Goal: Find specific page/section: Find specific page/section

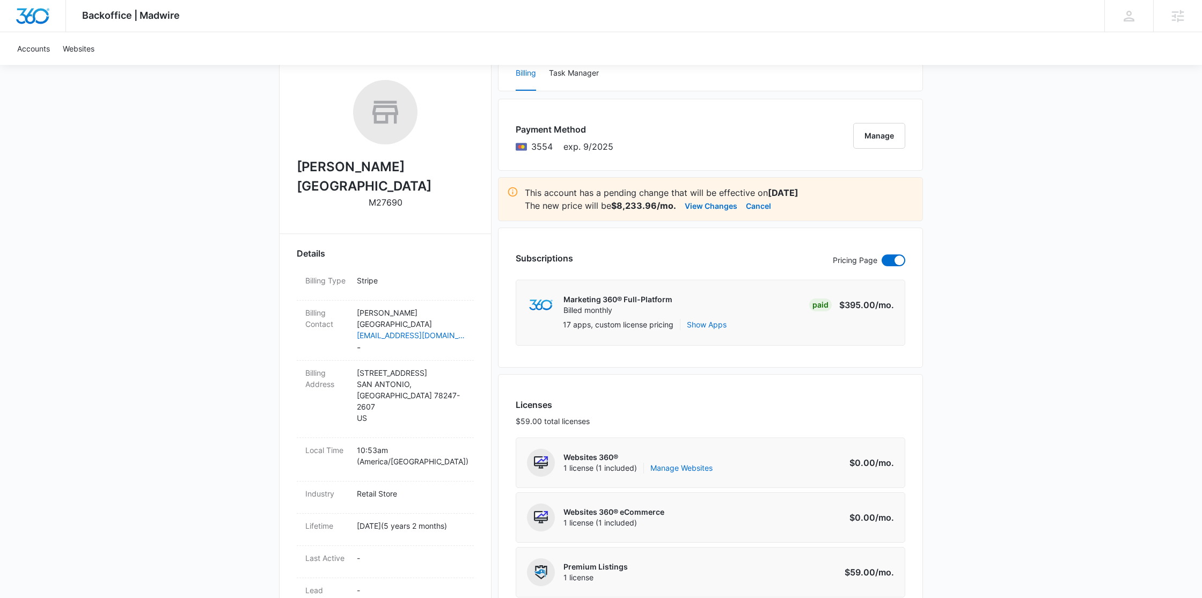
scroll to position [157, 0]
click at [712, 209] on button "View Changes" at bounding box center [711, 207] width 53 height 13
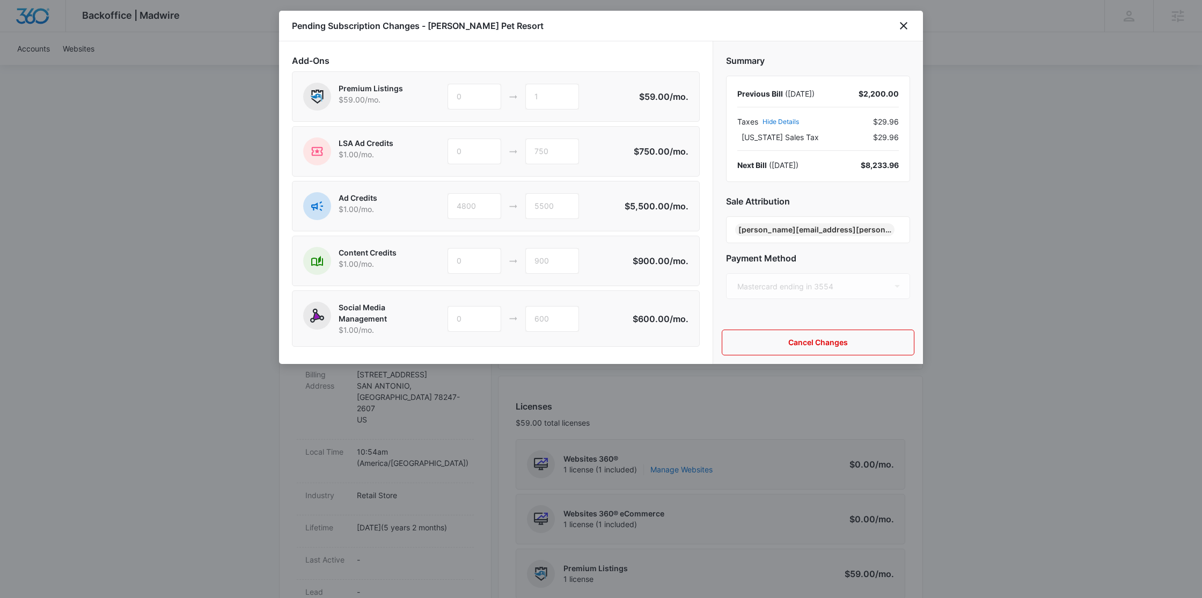
click at [815, 430] on div at bounding box center [601, 299] width 1202 height 598
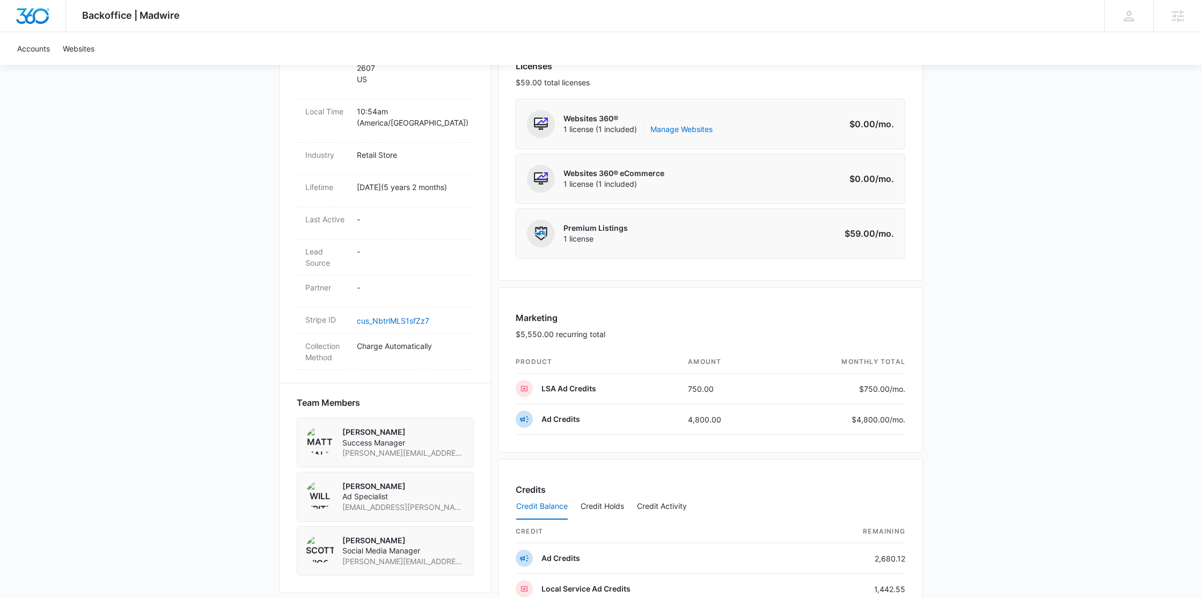
scroll to position [827, 0]
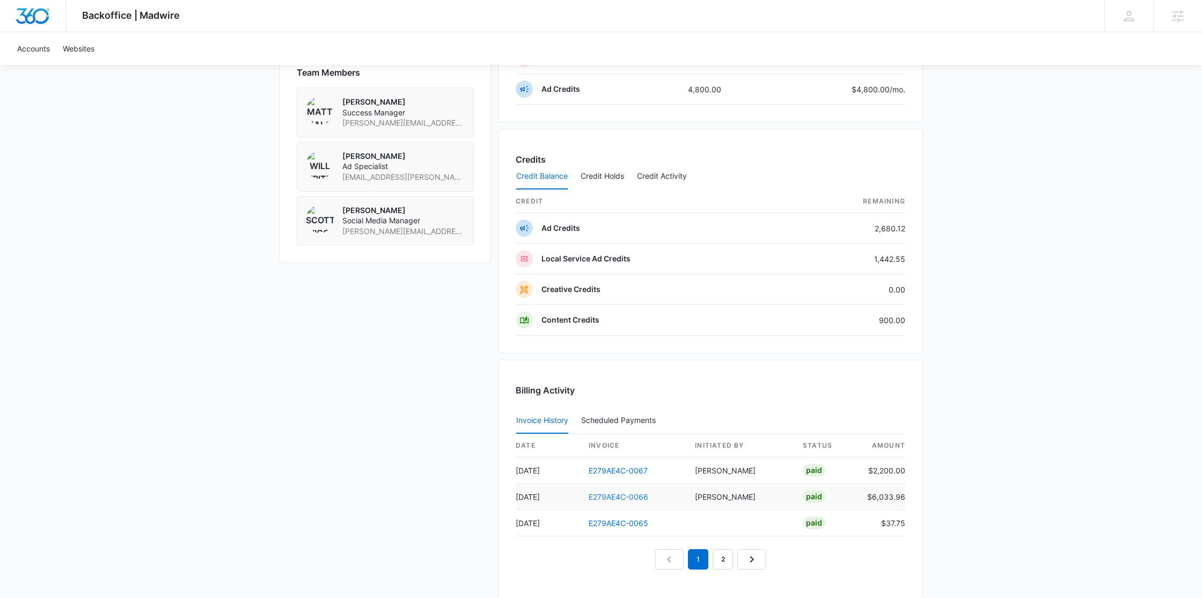
click at [637, 495] on link "E279AE4C-0066" at bounding box center [619, 496] width 60 height 9
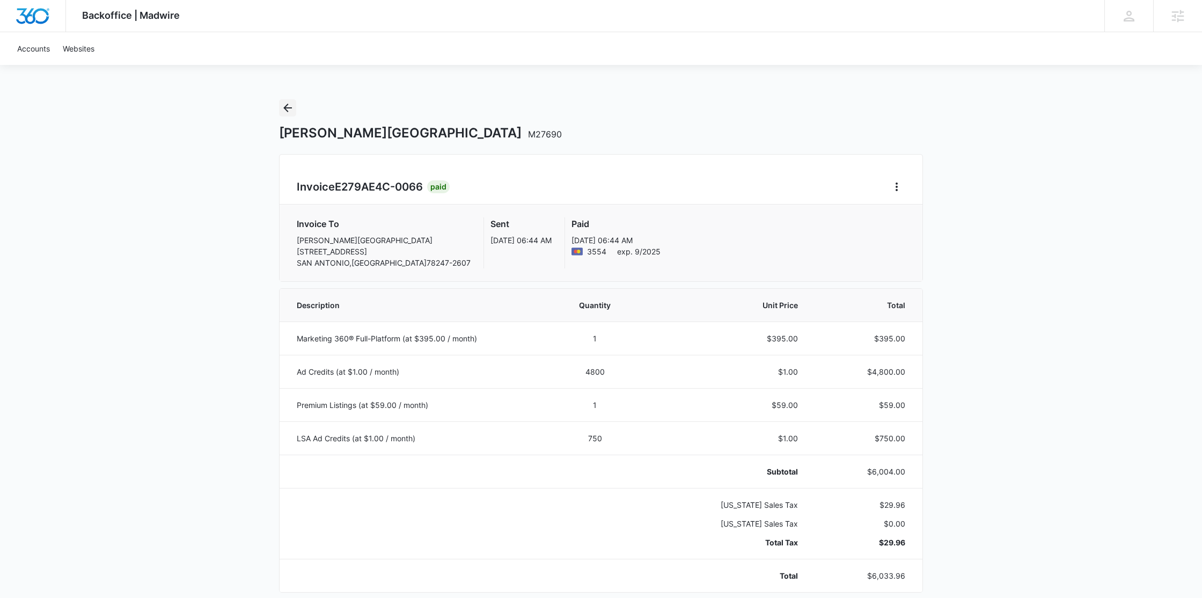
click at [284, 109] on icon "Back" at bounding box center [287, 107] width 13 height 13
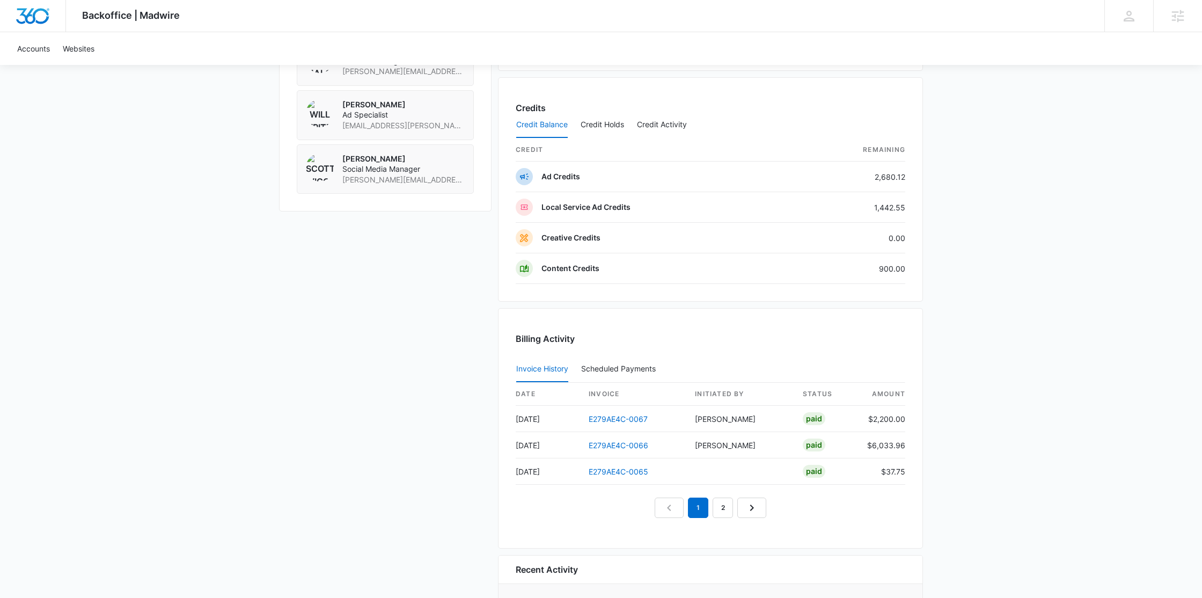
scroll to position [924, 0]
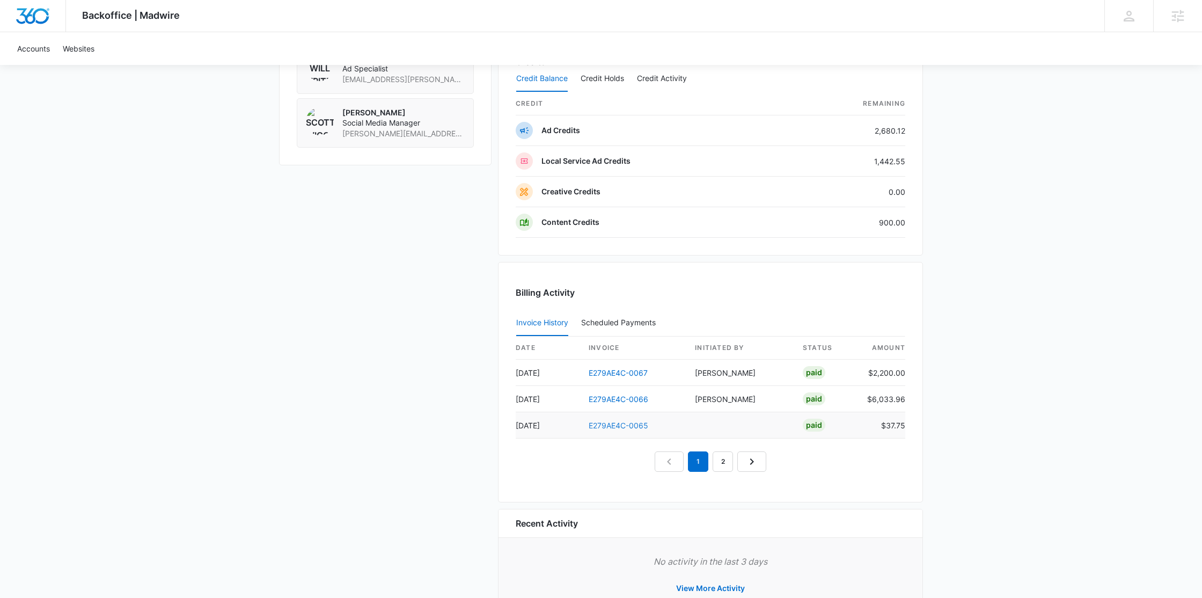
click at [624, 429] on link "E279AE4C-0065" at bounding box center [619, 425] width 60 height 9
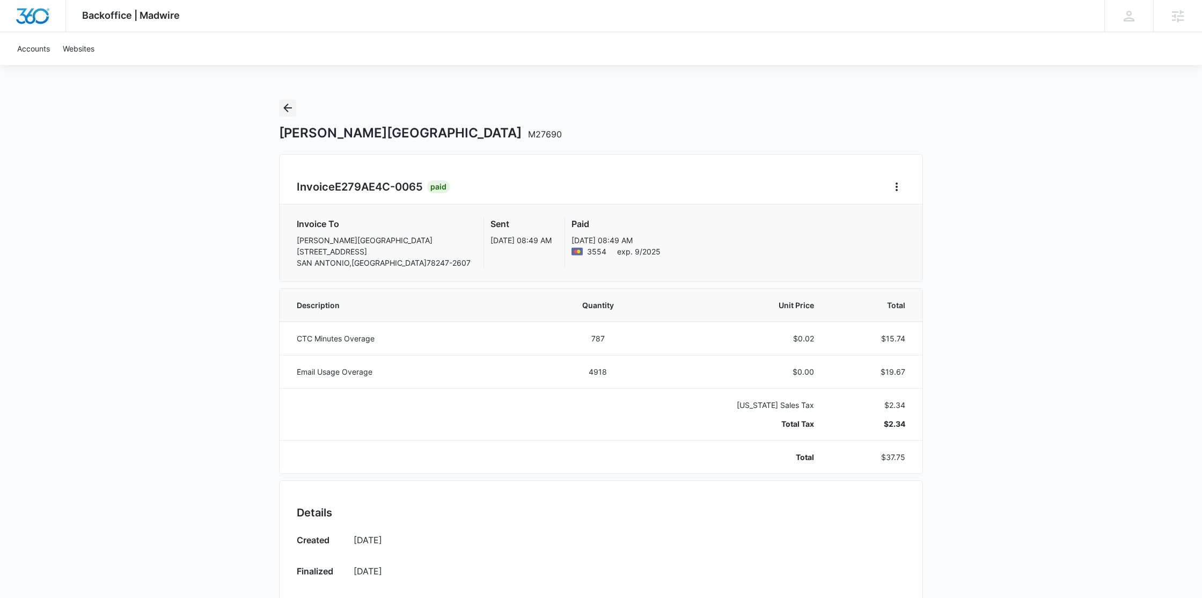
click at [282, 106] on icon "Back" at bounding box center [287, 107] width 13 height 13
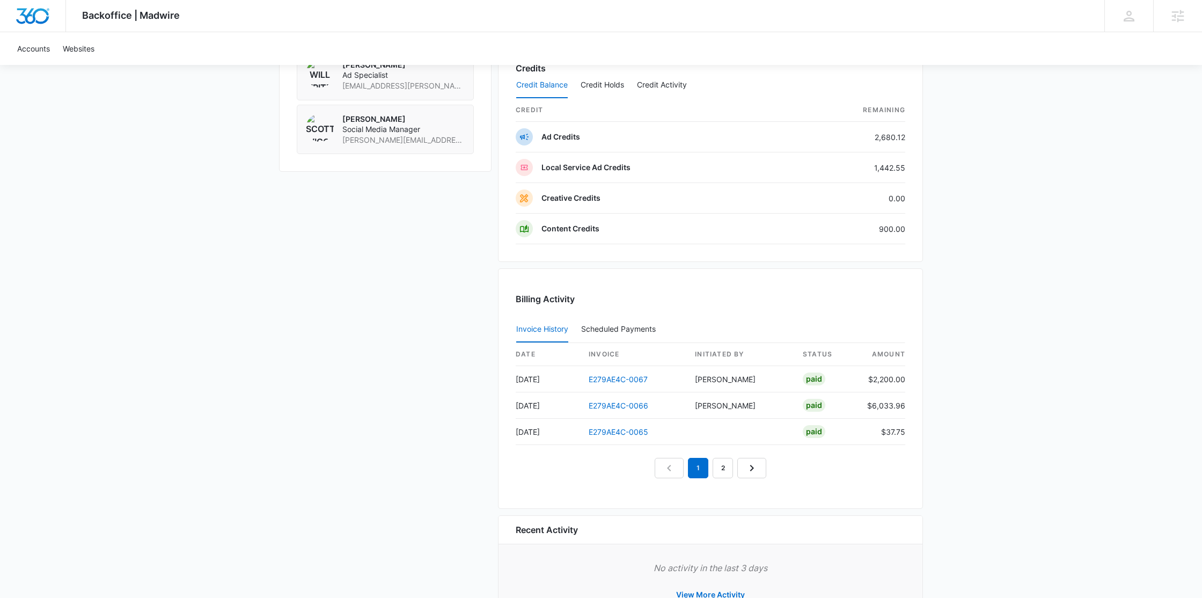
scroll to position [965, 0]
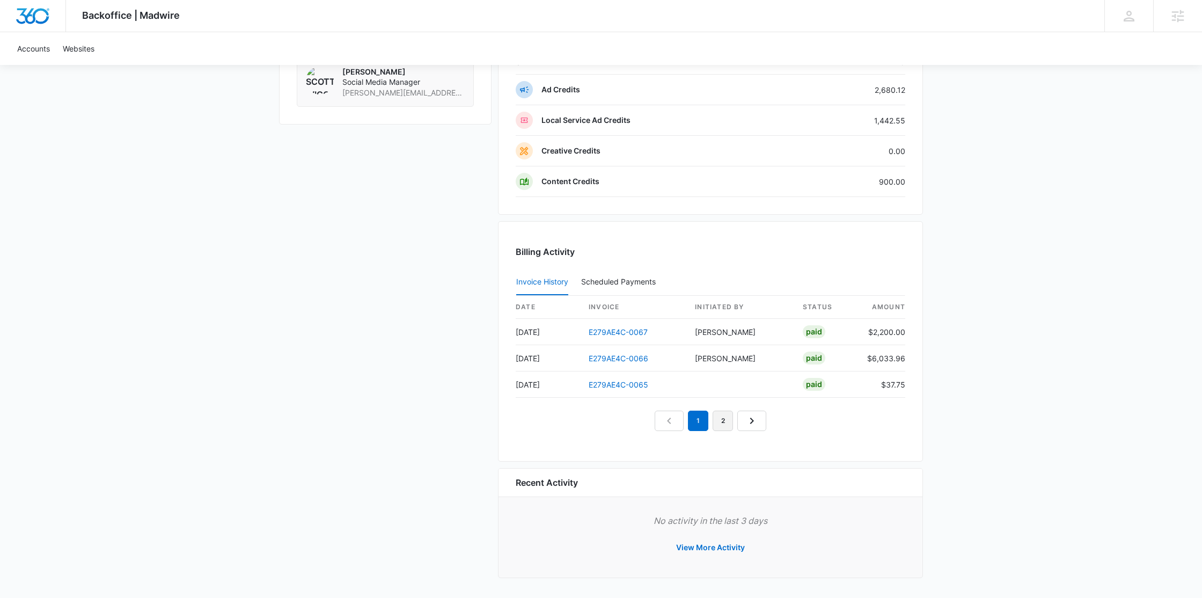
click at [727, 415] on link "2" at bounding box center [722, 420] width 20 height 20
click at [593, 333] on link "E279AE4C-0064" at bounding box center [619, 331] width 60 height 9
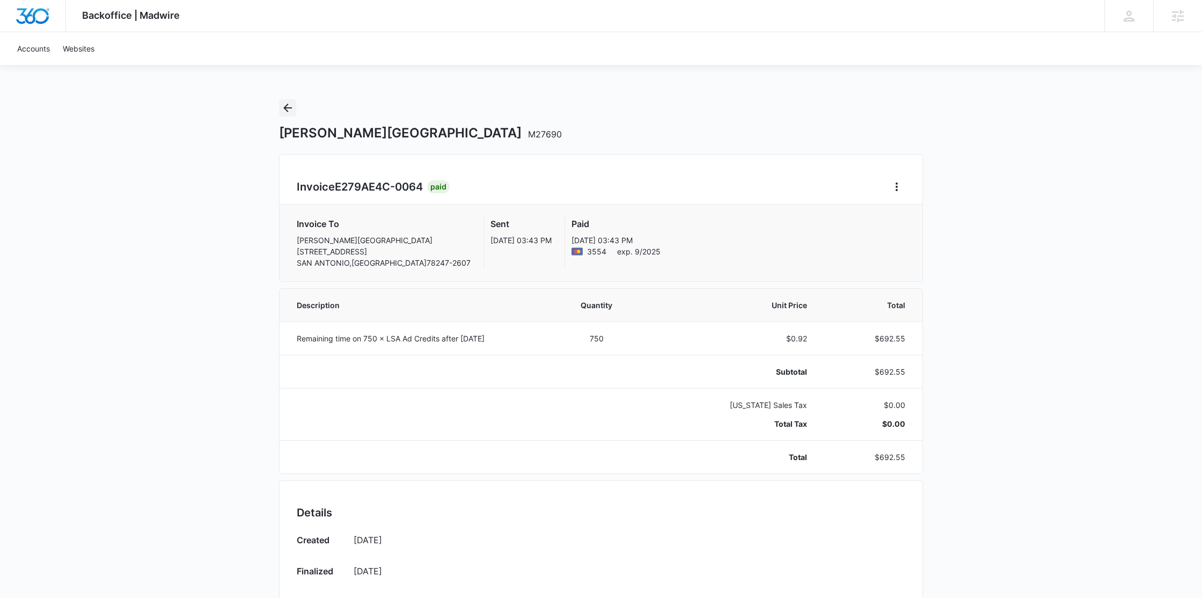
click at [280, 111] on button "Back" at bounding box center [287, 107] width 17 height 17
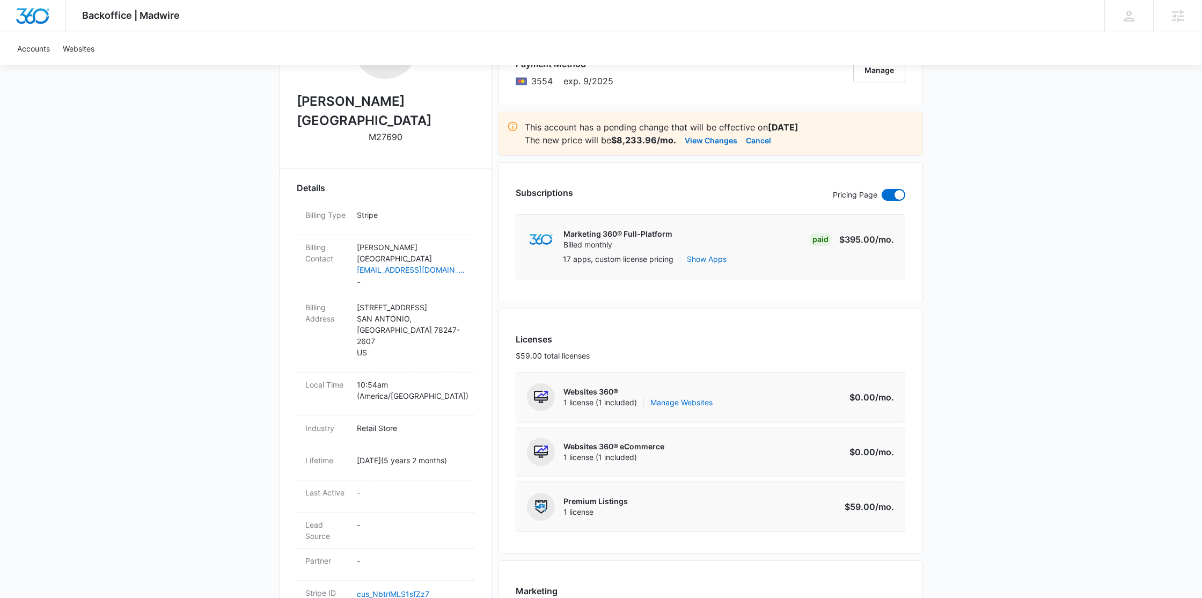
scroll to position [223, 0]
click at [712, 138] on button "View Changes" at bounding box center [711, 140] width 53 height 13
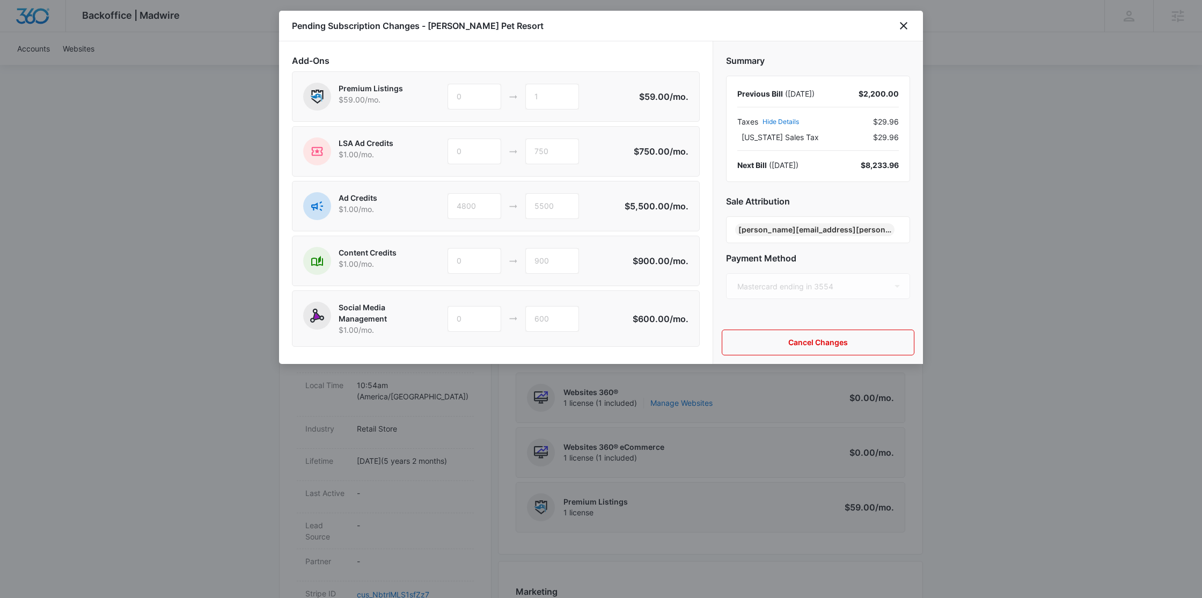
click at [524, 415] on div at bounding box center [601, 299] width 1202 height 598
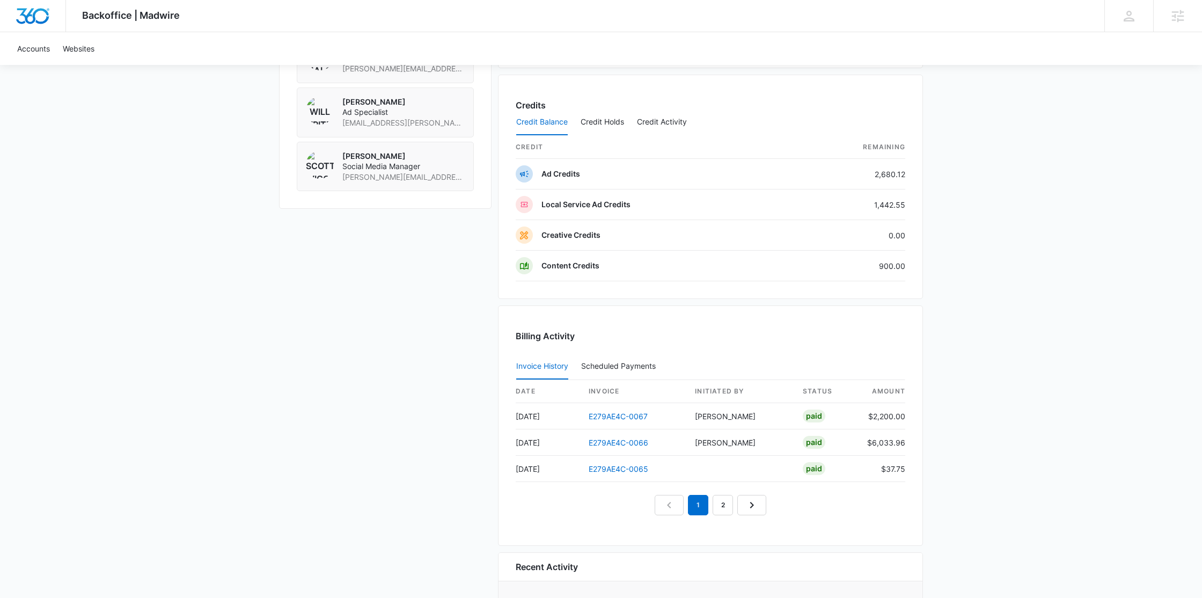
scroll to position [925, 0]
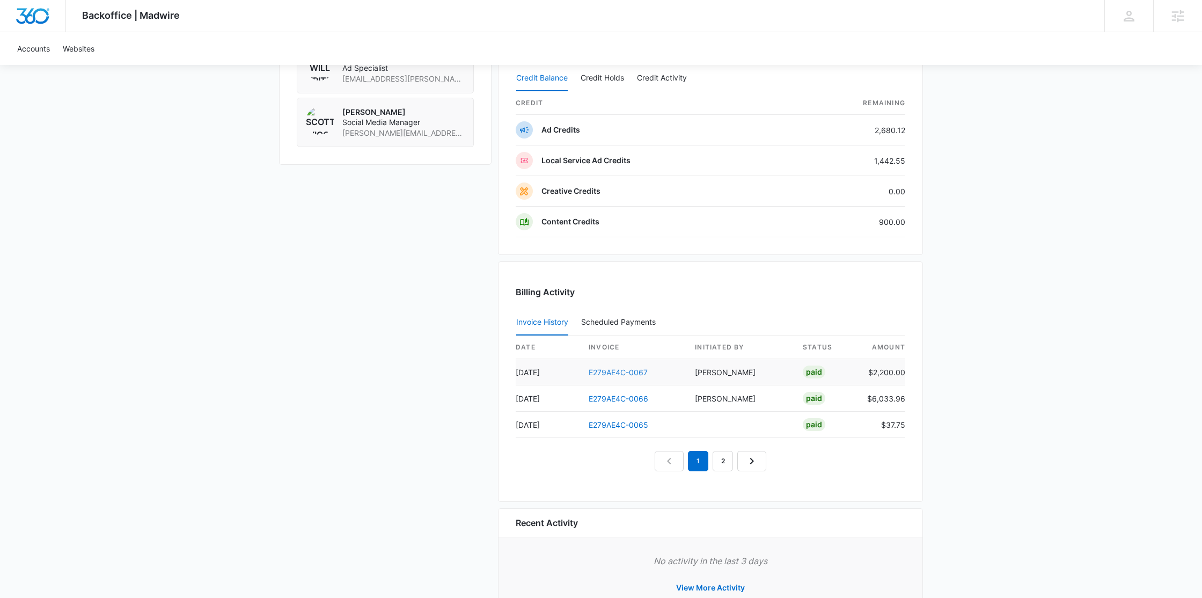
click at [627, 368] on link "E279AE4C-0067" at bounding box center [618, 372] width 59 height 9
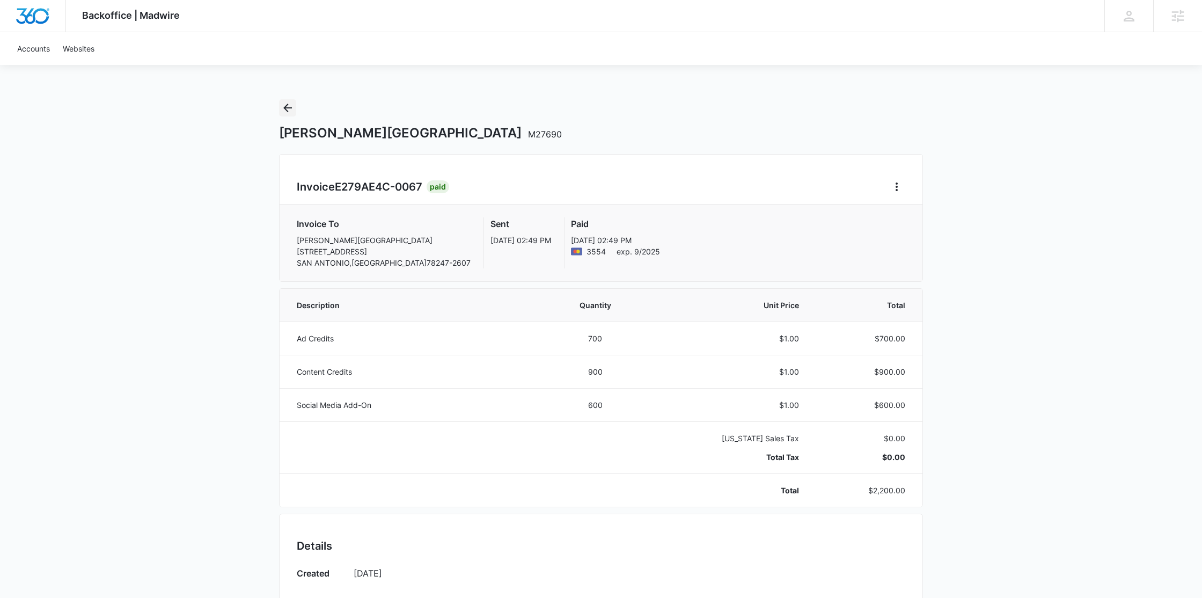
click at [285, 104] on icon "Back" at bounding box center [287, 107] width 13 height 13
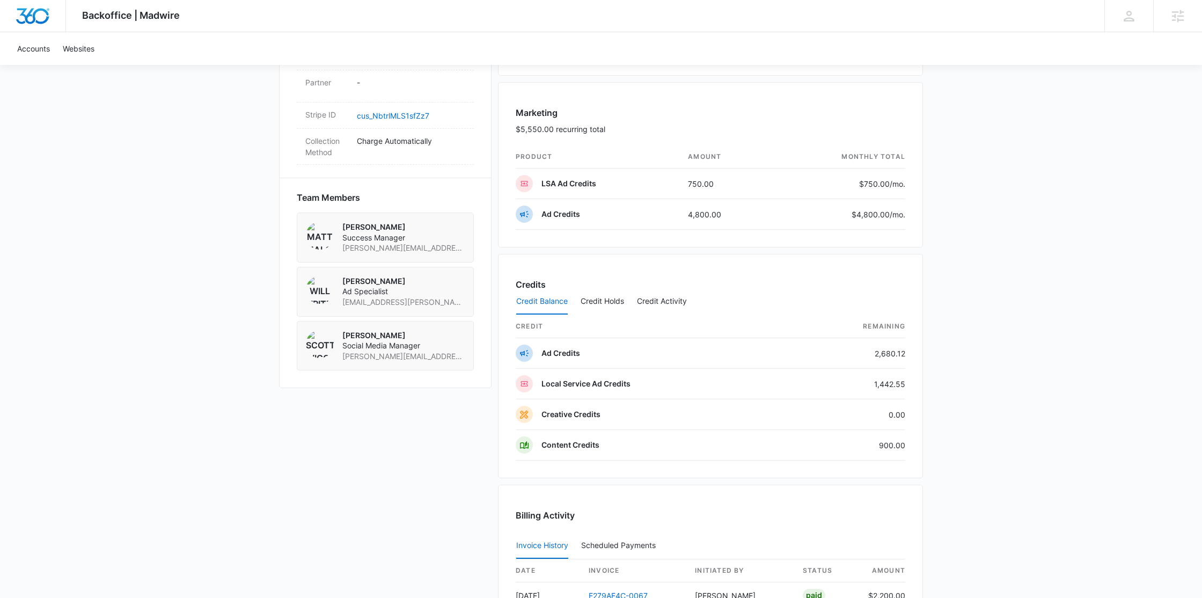
scroll to position [965, 0]
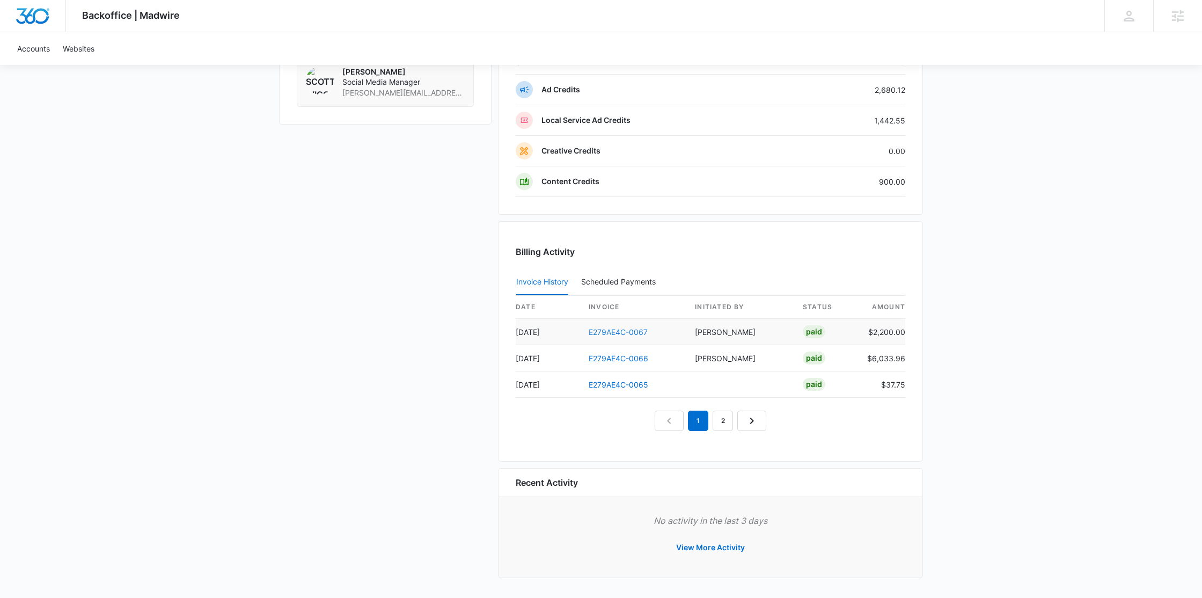
click at [621, 333] on link "E279AE4C-0067" at bounding box center [618, 331] width 59 height 9
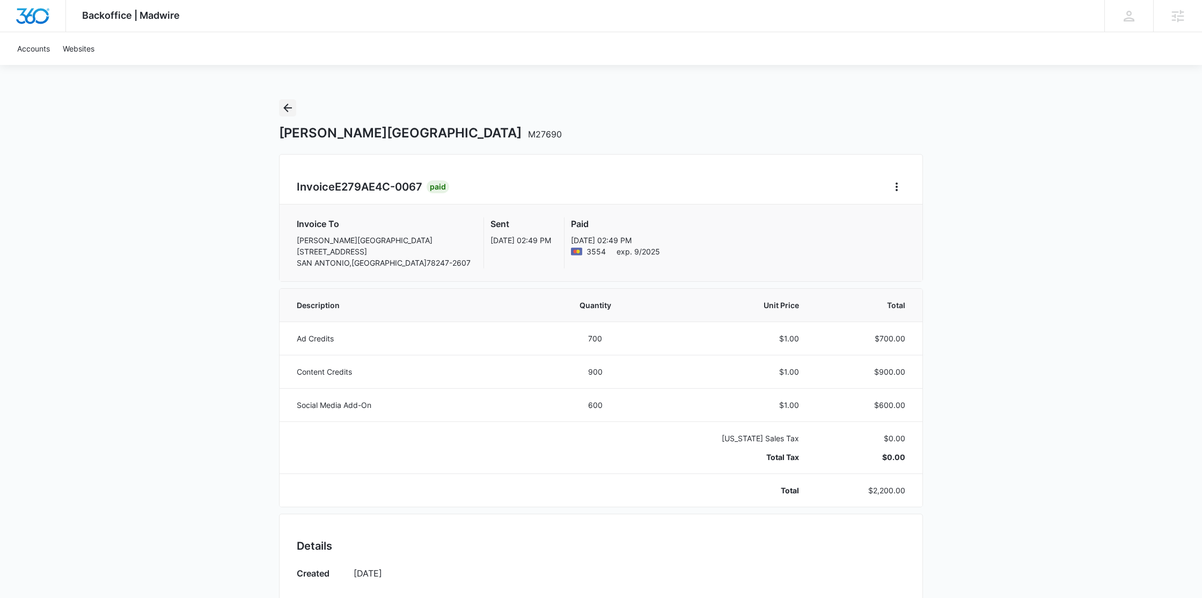
click at [283, 105] on icon "Back" at bounding box center [287, 107] width 13 height 13
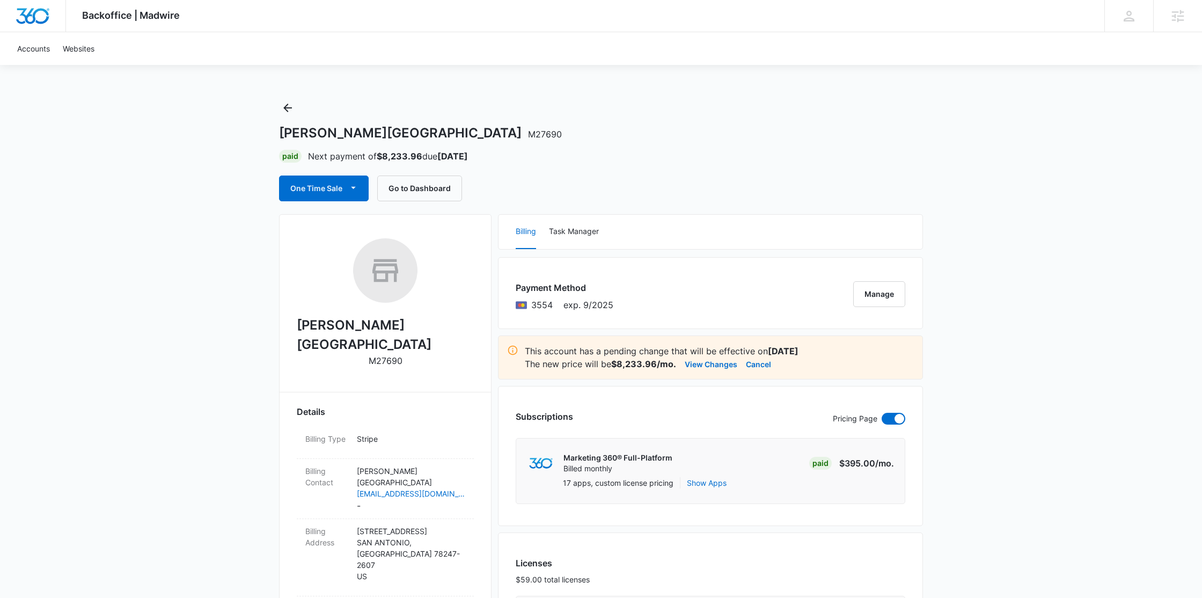
click at [287, 107] on icon "Back" at bounding box center [287, 108] width 9 height 9
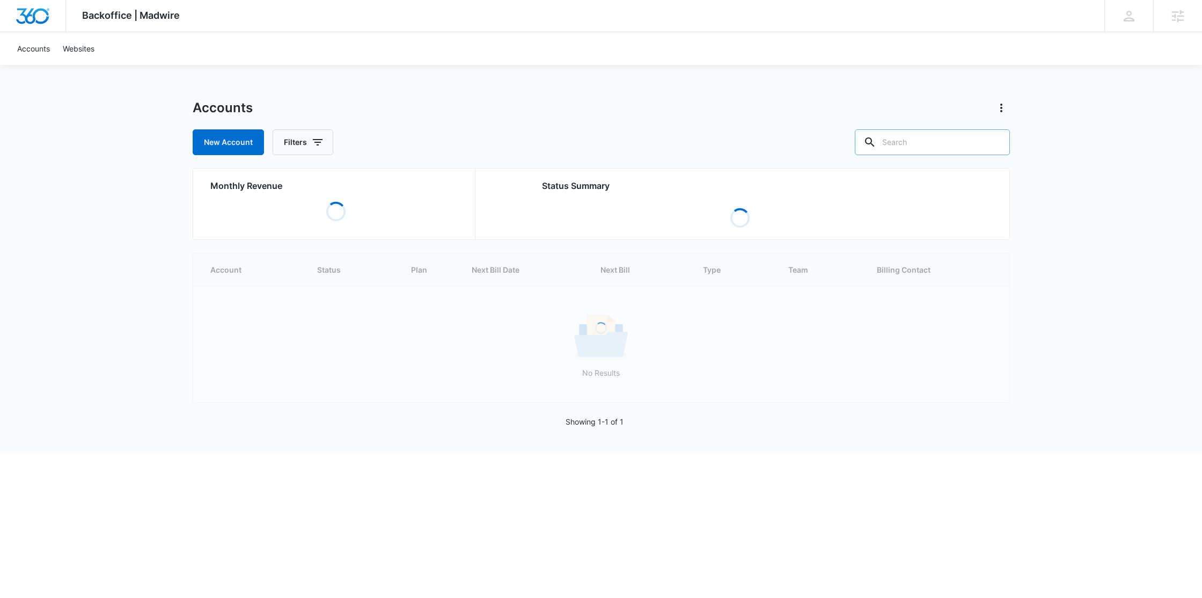
click at [942, 139] on input "text" at bounding box center [932, 142] width 155 height 26
paste input "M311924"
type input "M311924"
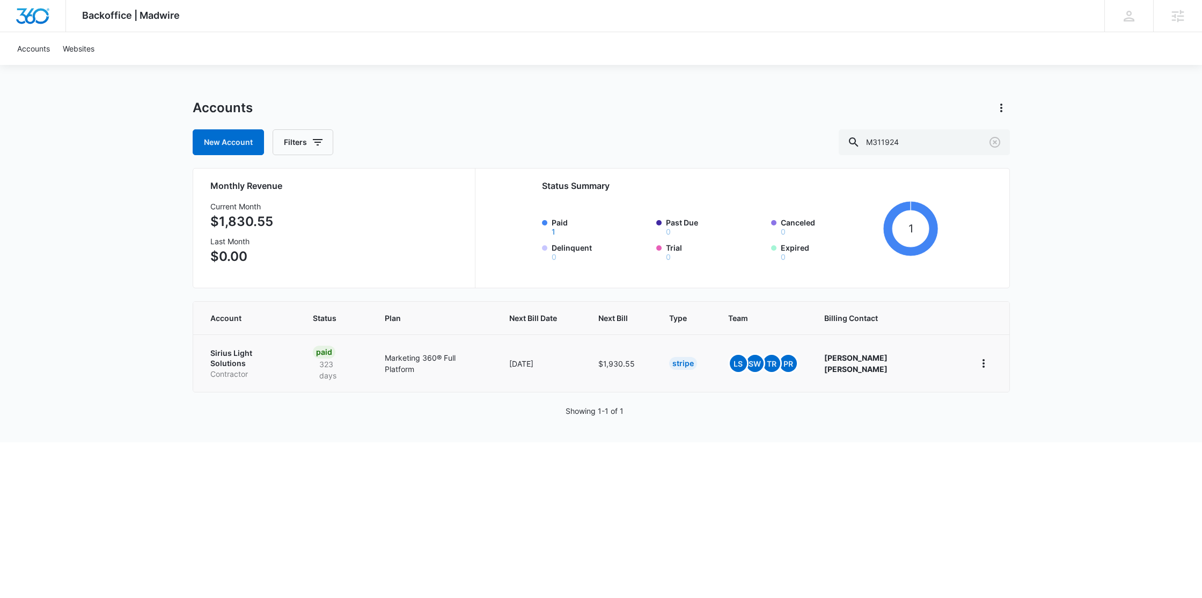
click at [252, 354] on p "Sirius Light Solutions" at bounding box center [248, 358] width 77 height 21
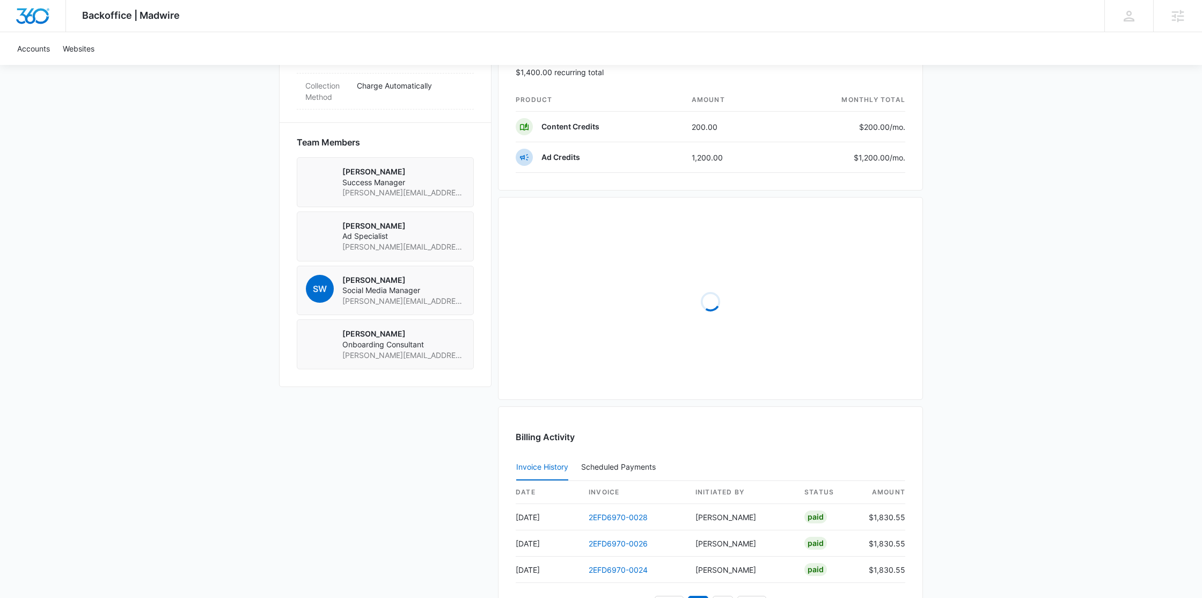
scroll to position [778, 0]
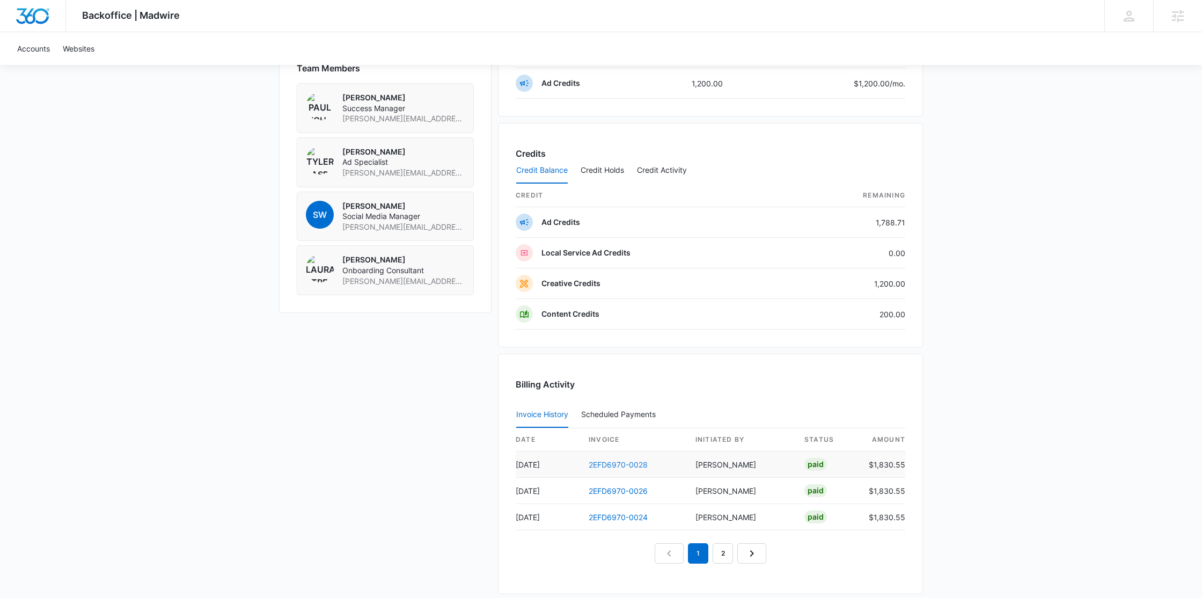
click at [630, 462] on link "2EFD6970-0028" at bounding box center [618, 464] width 59 height 9
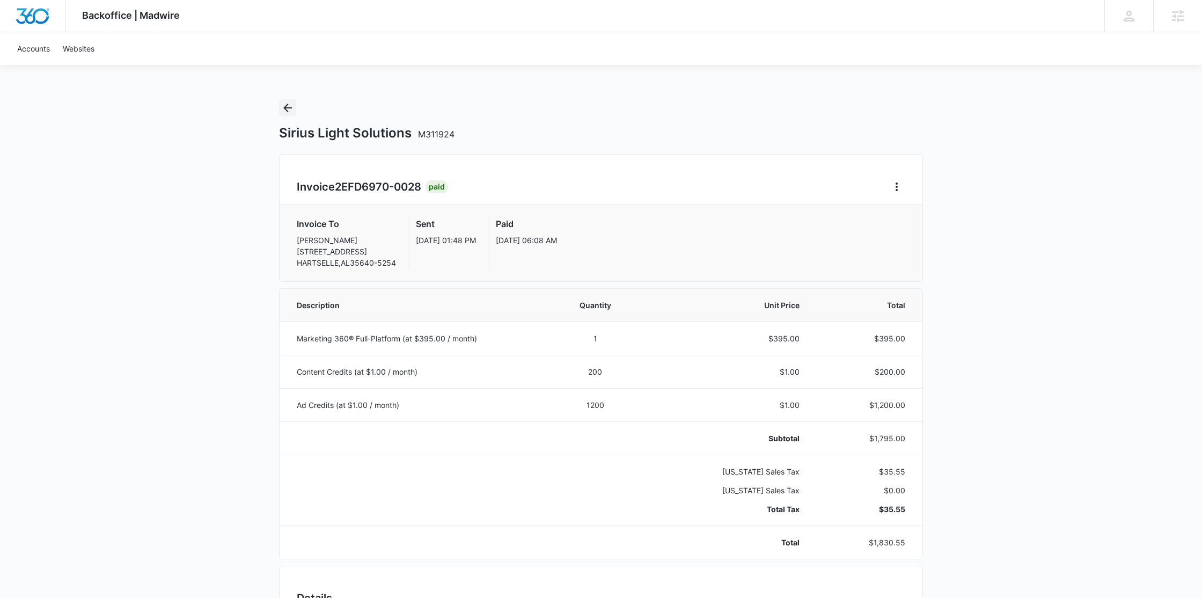
click at [291, 107] on icon "Back" at bounding box center [287, 108] width 9 height 9
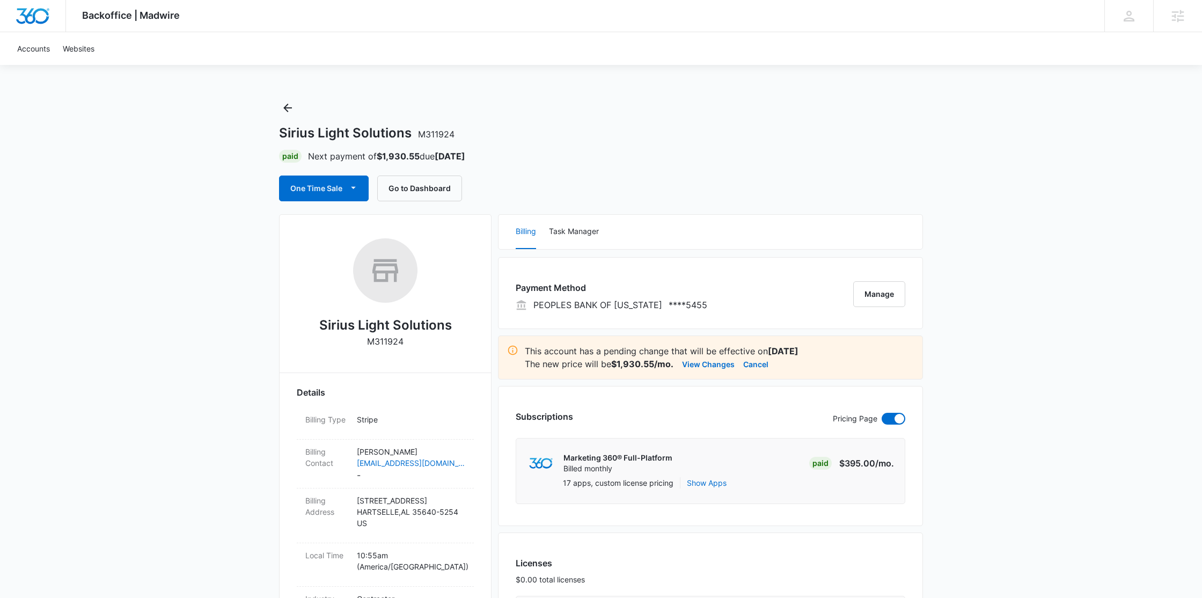
click at [695, 355] on p "This account has a pending change that will be effective on Sep 9" at bounding box center [719, 350] width 389 height 13
click at [694, 363] on button "View Changes" at bounding box center [708, 363] width 53 height 13
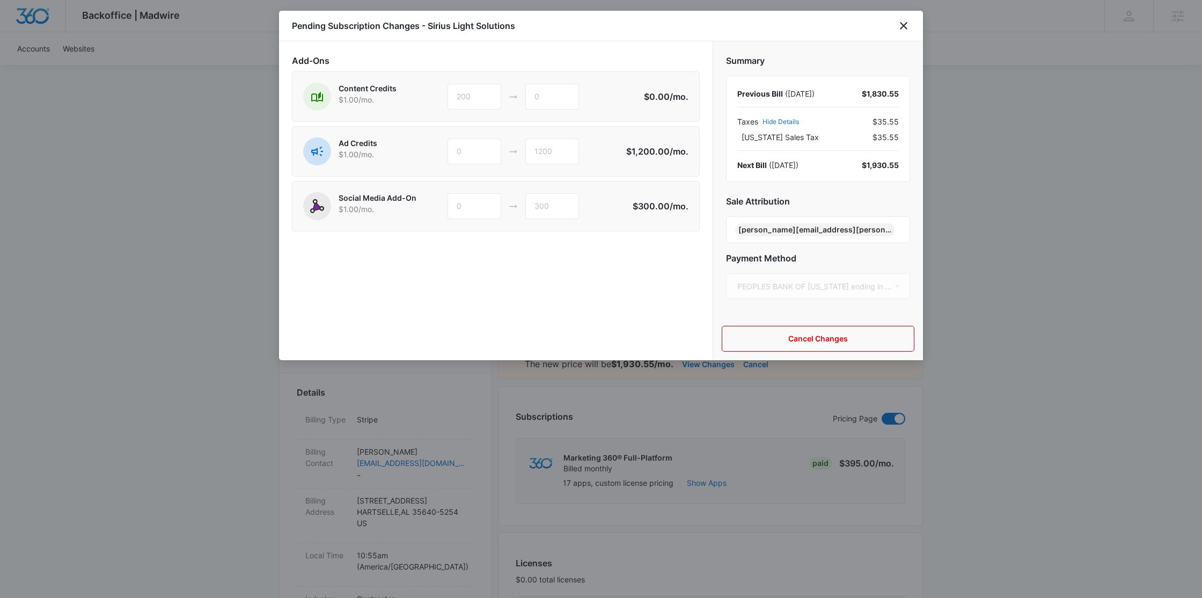
click at [980, 327] on div at bounding box center [601, 299] width 1202 height 598
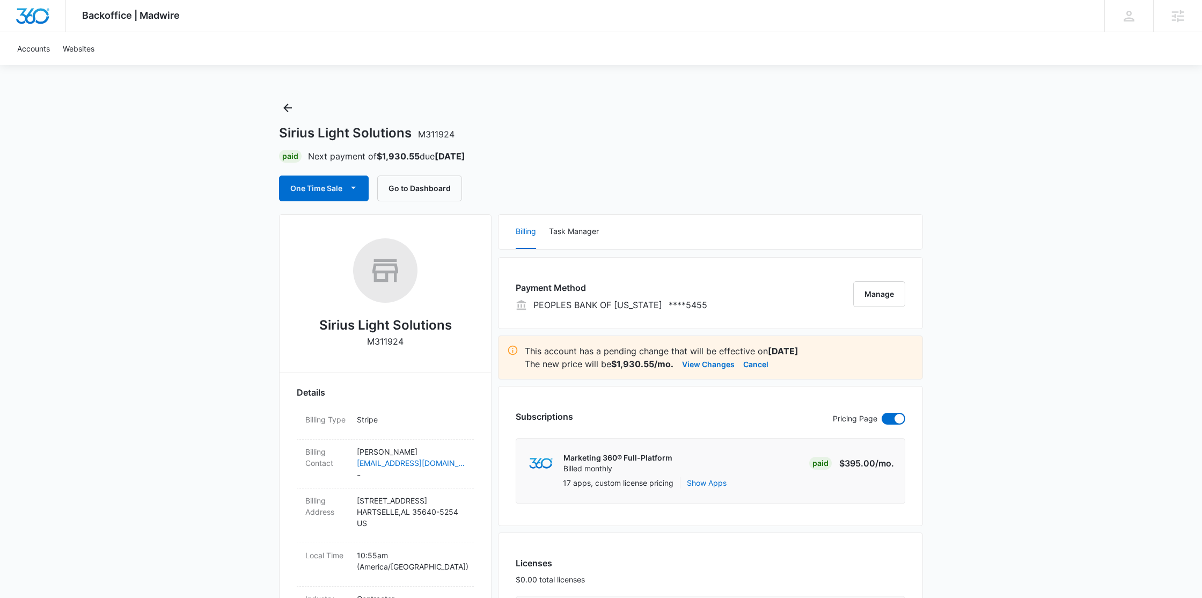
click at [294, 104] on button "Back" at bounding box center [287, 107] width 17 height 17
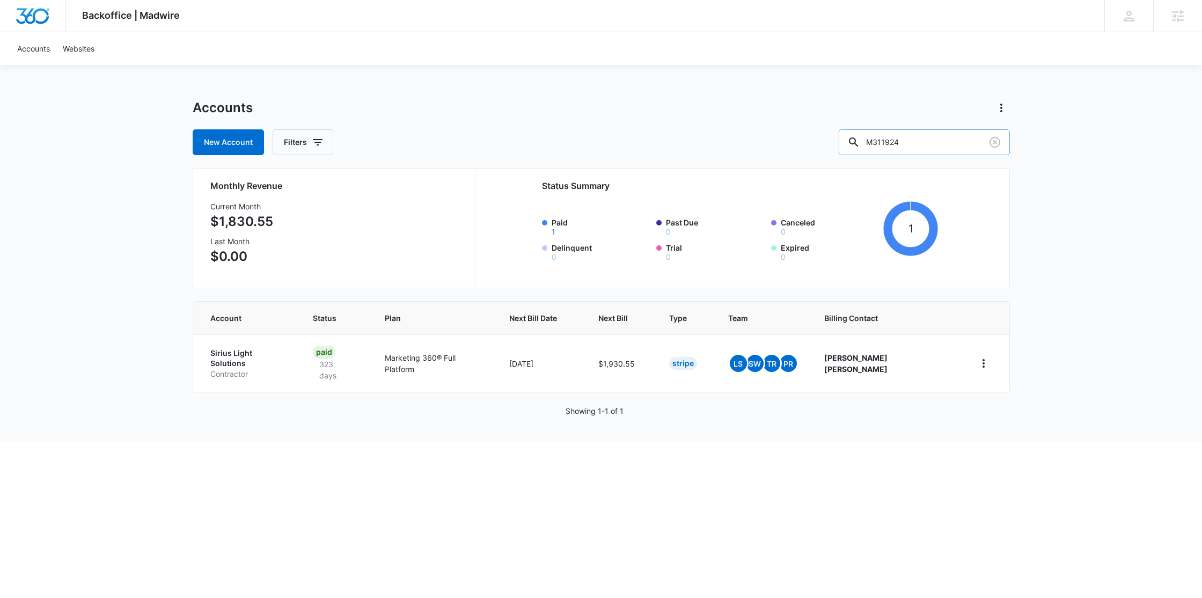
click at [958, 144] on input "M311924" at bounding box center [924, 142] width 171 height 26
paste input "14778"
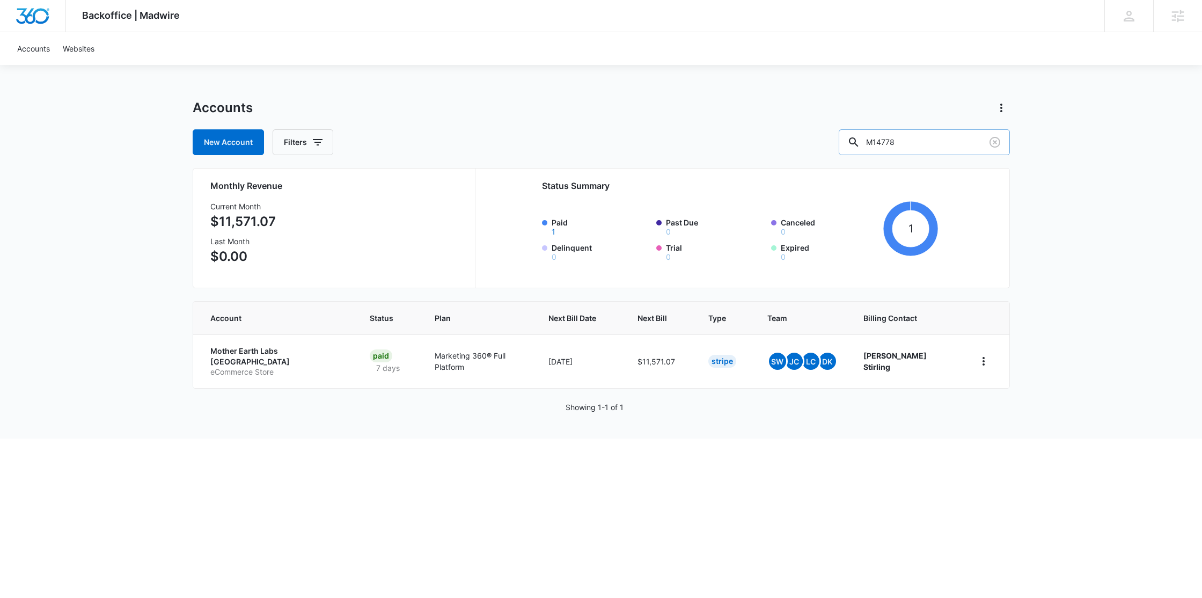
click at [944, 145] on input "M14778" at bounding box center [924, 142] width 171 height 26
paste input "32209"
type input "M32209"
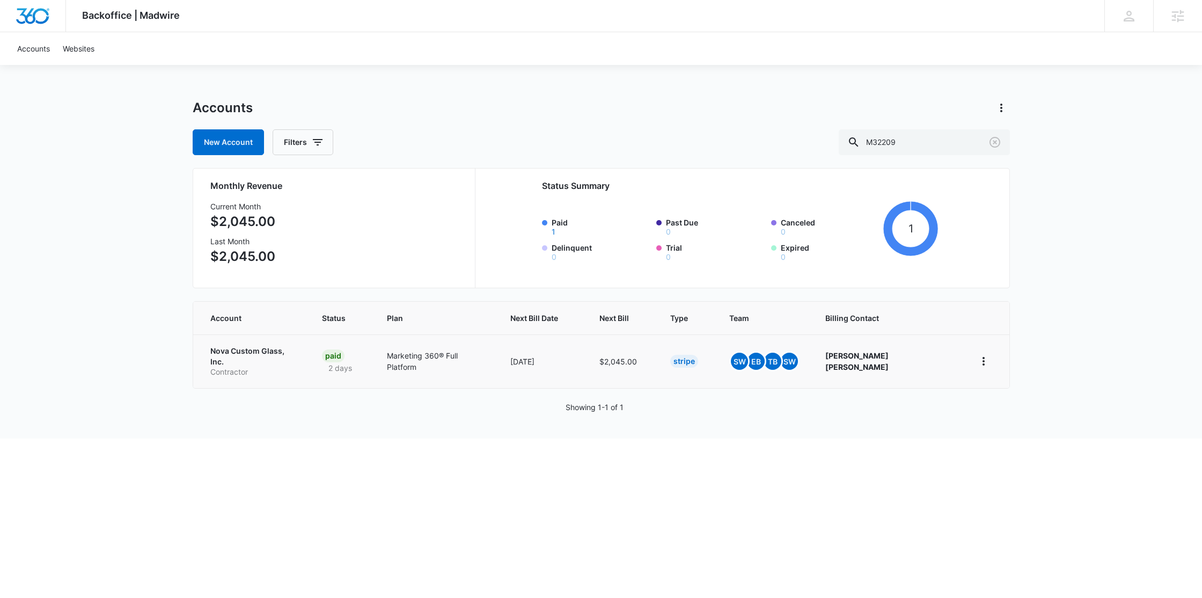
click at [263, 354] on p "Nova Custom Glass, Inc." at bounding box center [253, 356] width 86 height 21
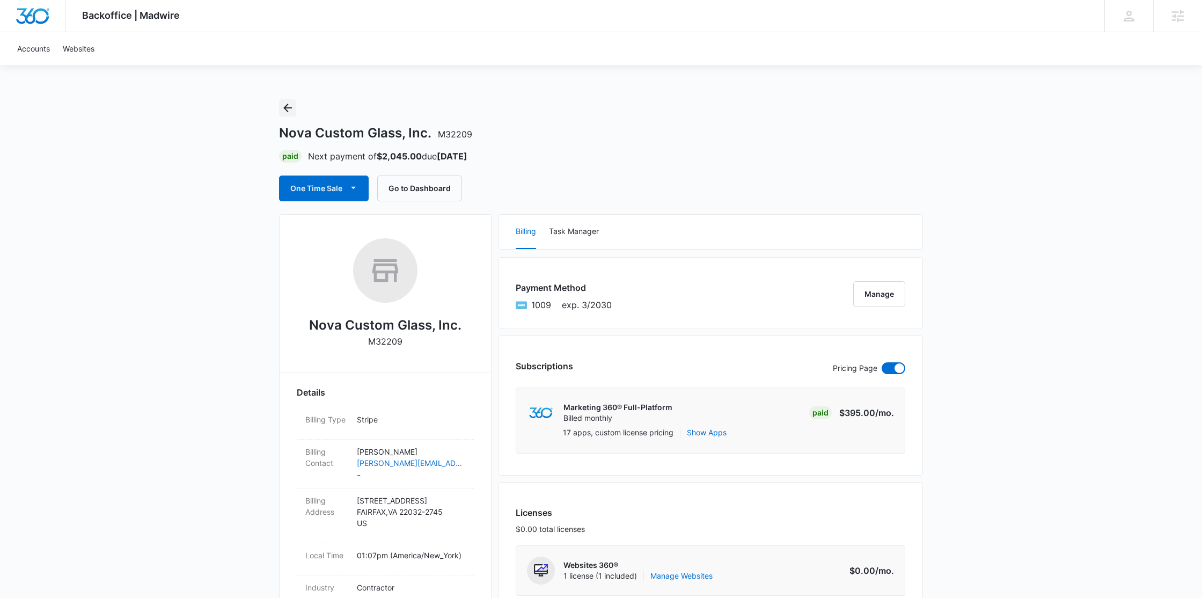
click at [283, 105] on icon "Back" at bounding box center [287, 107] width 13 height 13
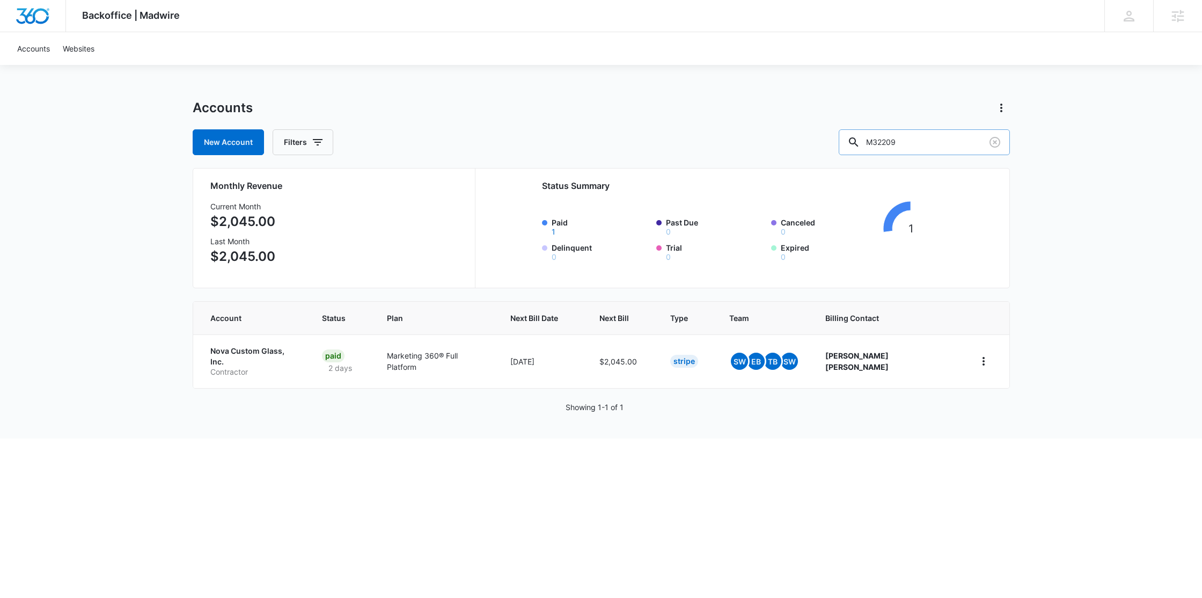
click at [944, 143] on input "M32209" at bounding box center [924, 142] width 171 height 26
click at [919, 144] on input "M32209" at bounding box center [924, 142] width 171 height 26
paste input "50620"
type input "M50620"
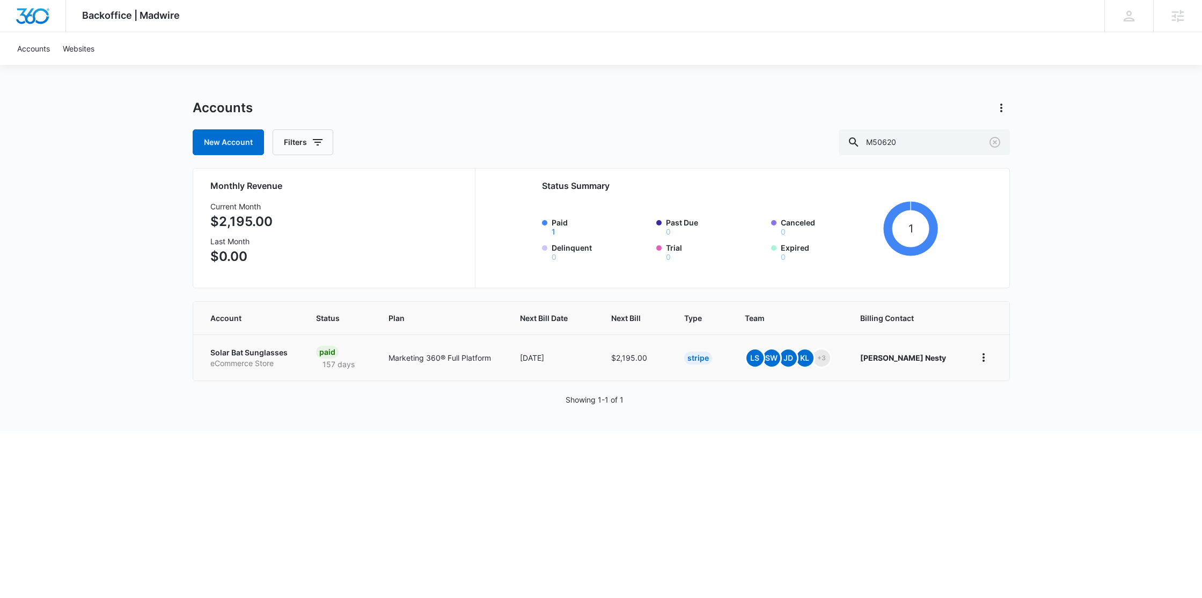
click at [271, 352] on p "Solar Bat Sunglasses" at bounding box center [250, 352] width 80 height 11
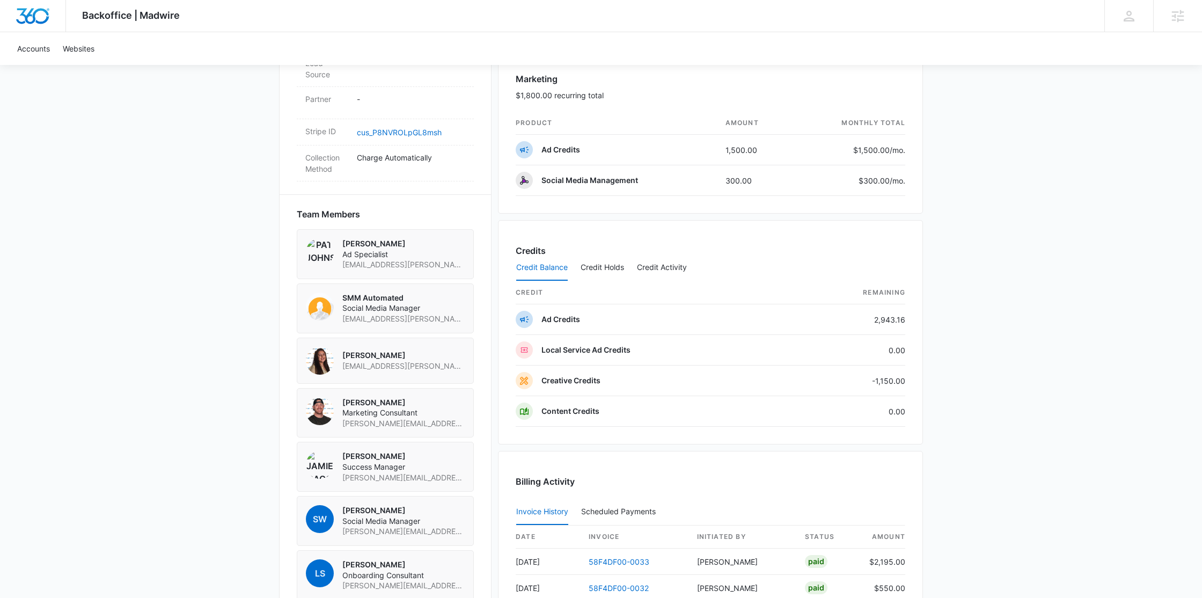
scroll to position [631, 0]
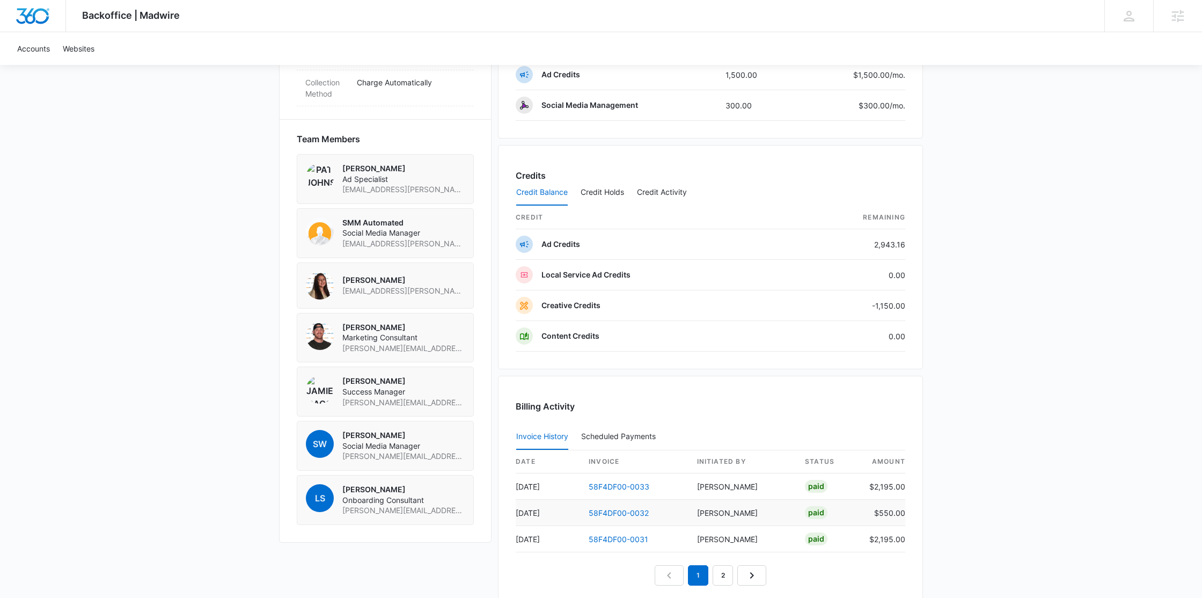
click at [633, 506] on td "58F4DF00-0032" at bounding box center [634, 512] width 108 height 26
click at [632, 513] on link "58F4DF00-0032" at bounding box center [619, 512] width 60 height 9
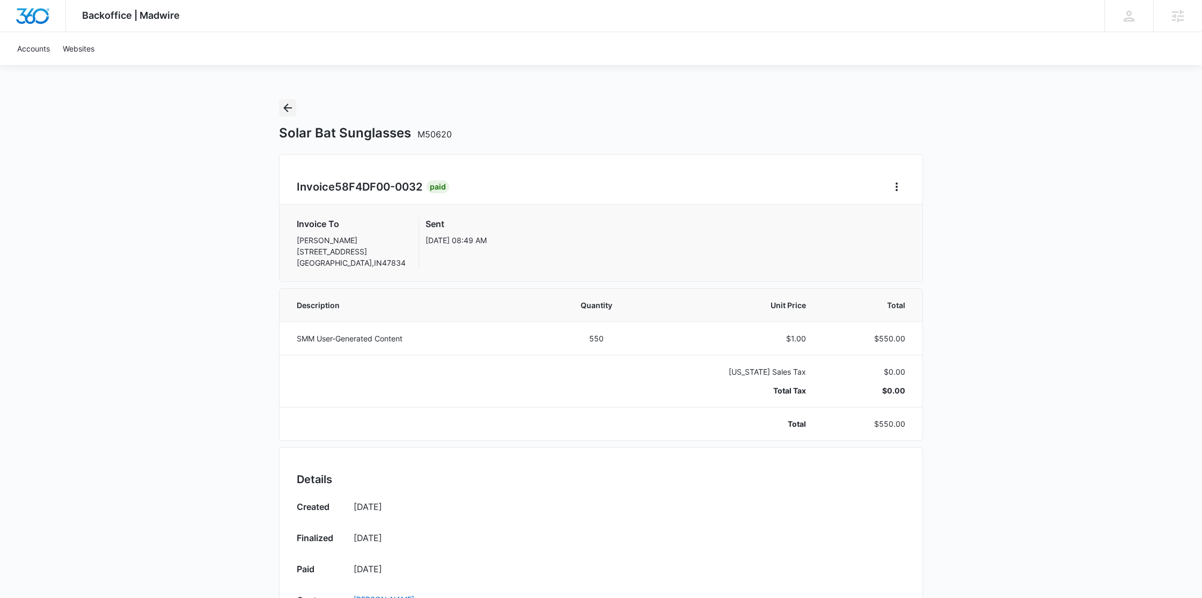
click at [286, 99] on button "Back" at bounding box center [287, 107] width 17 height 17
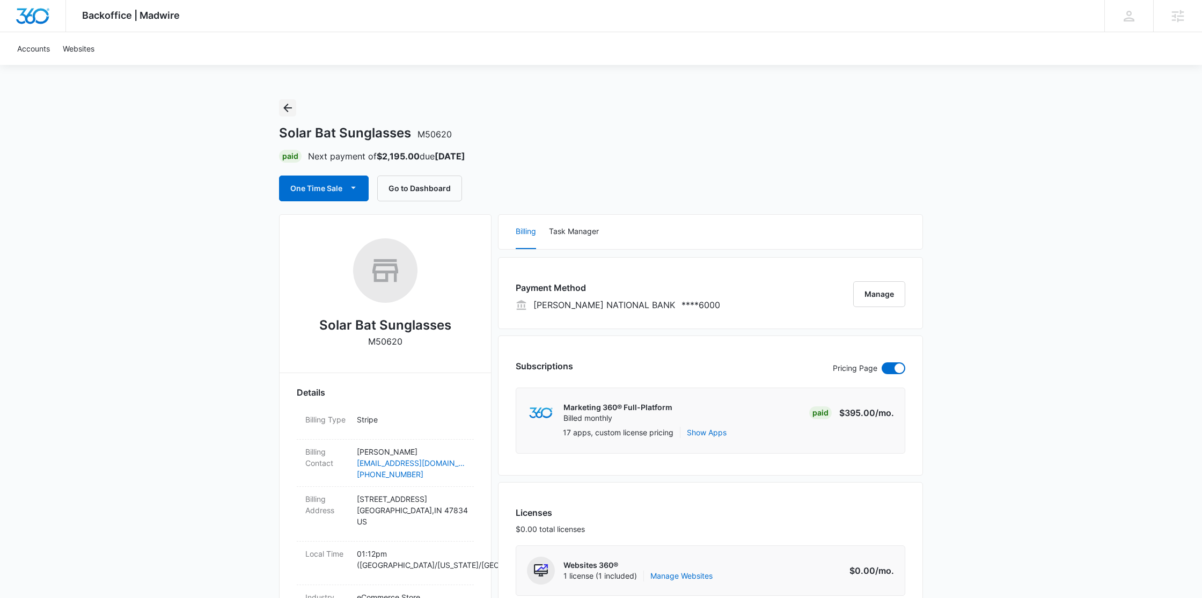
click at [284, 108] on icon "Back" at bounding box center [287, 108] width 9 height 9
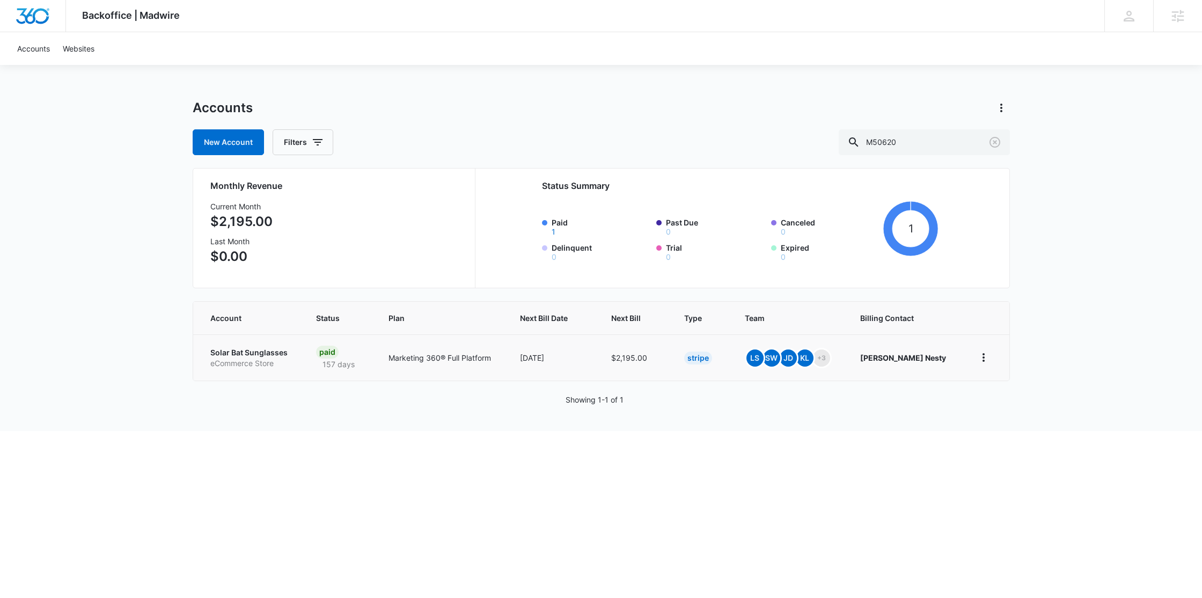
click at [268, 350] on p "Solar Bat Sunglasses" at bounding box center [250, 352] width 80 height 11
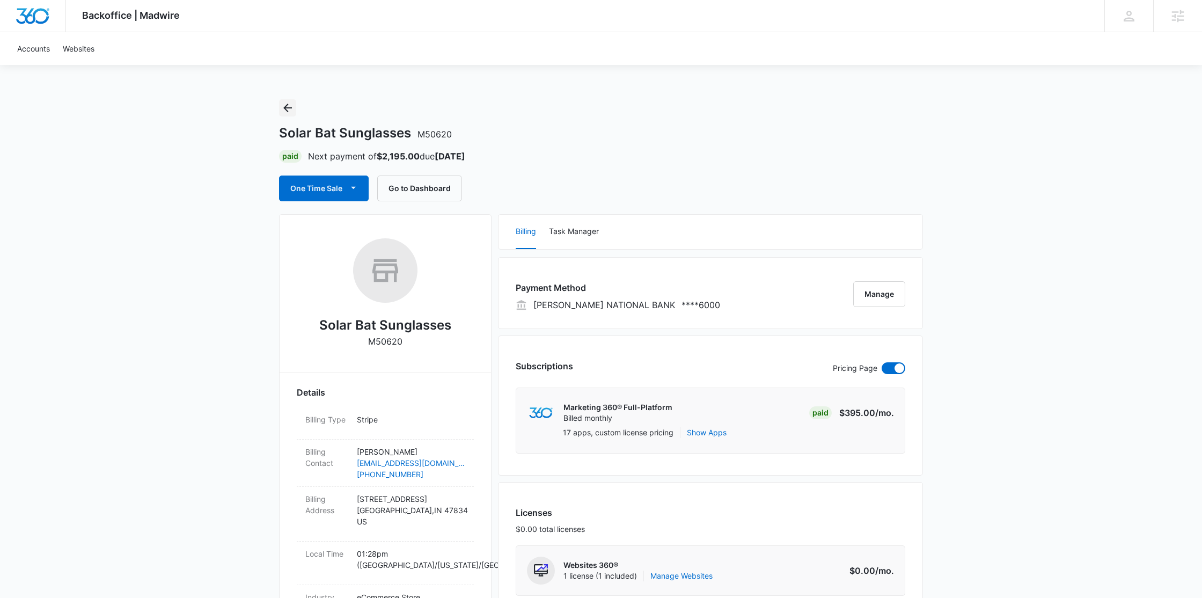
click at [290, 103] on icon "Back" at bounding box center [287, 107] width 13 height 13
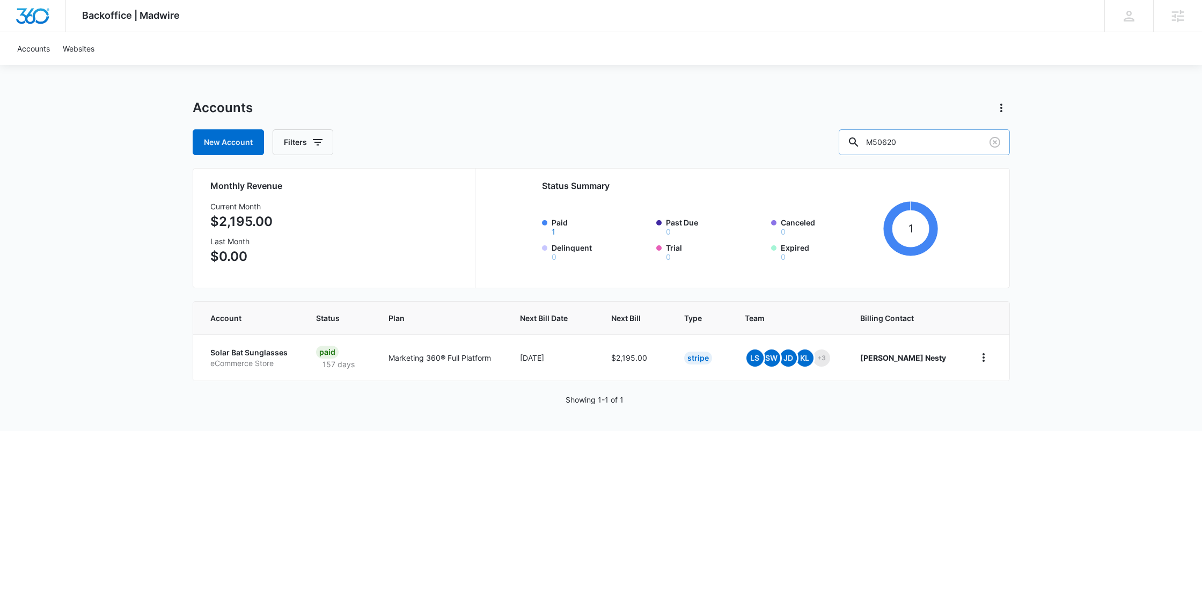
click at [921, 142] on input "M50620" at bounding box center [924, 142] width 171 height 26
paste input "32209"
type input "M32209"
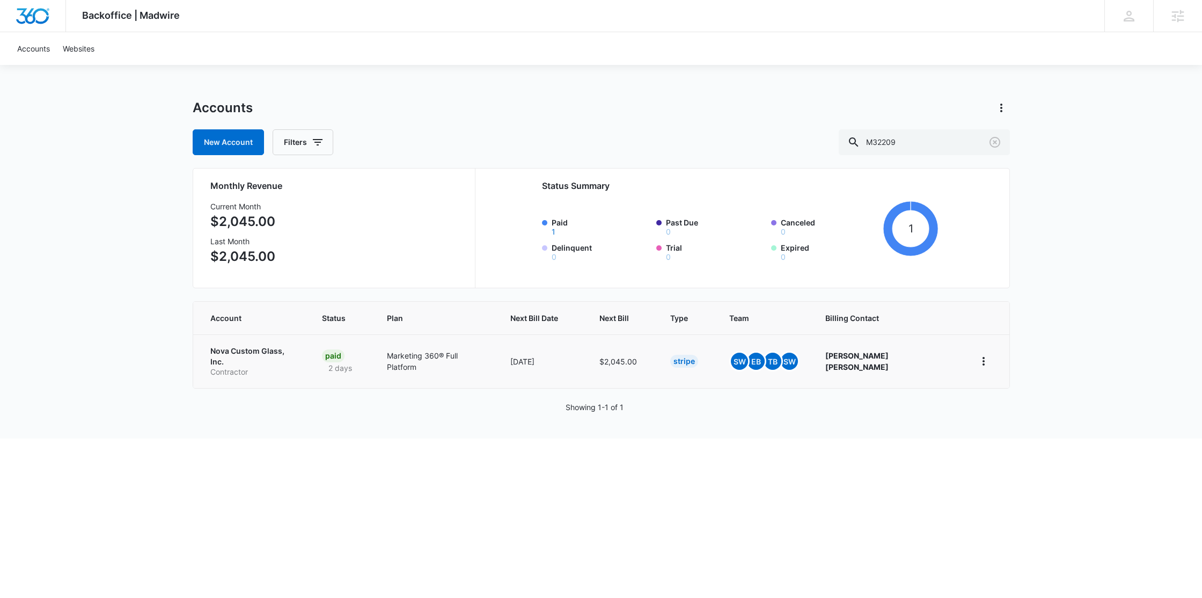
click at [281, 357] on p "Nova Custom Glass, Inc." at bounding box center [253, 356] width 86 height 21
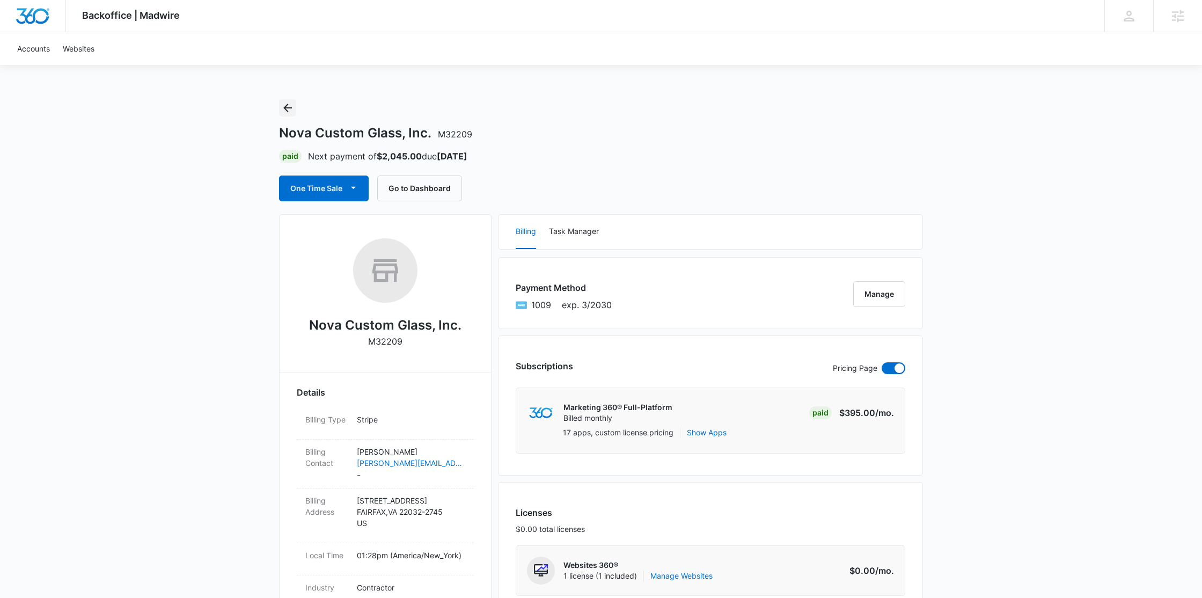
click at [289, 113] on icon "Back" at bounding box center [287, 107] width 13 height 13
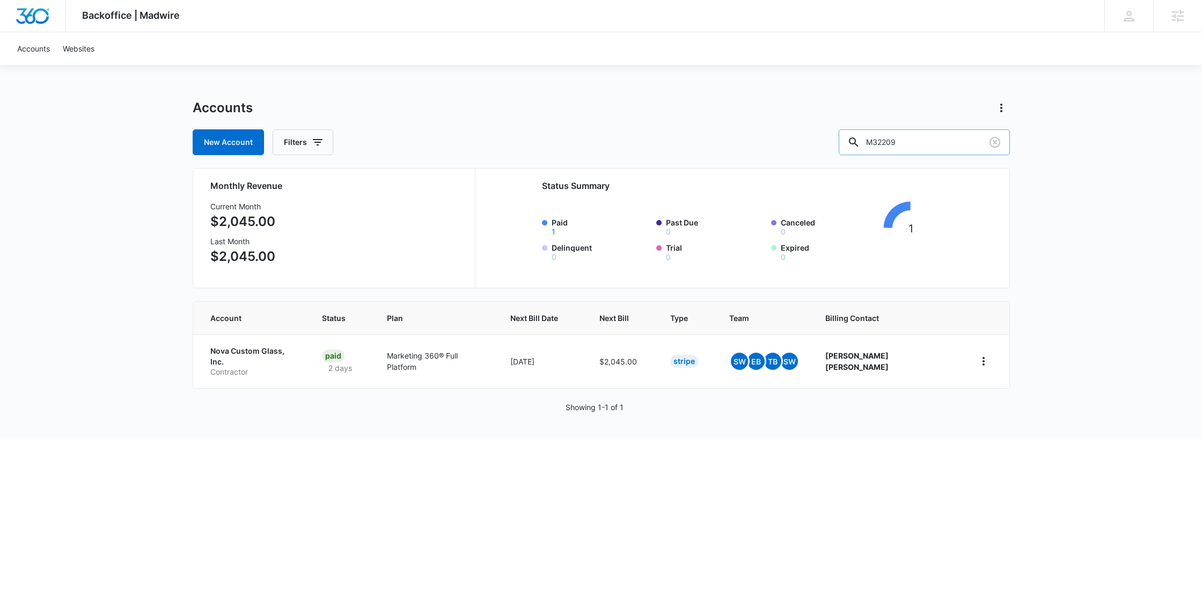
click at [944, 140] on input "M32209" at bounding box center [924, 142] width 171 height 26
paste input "26627"
type input "M26627"
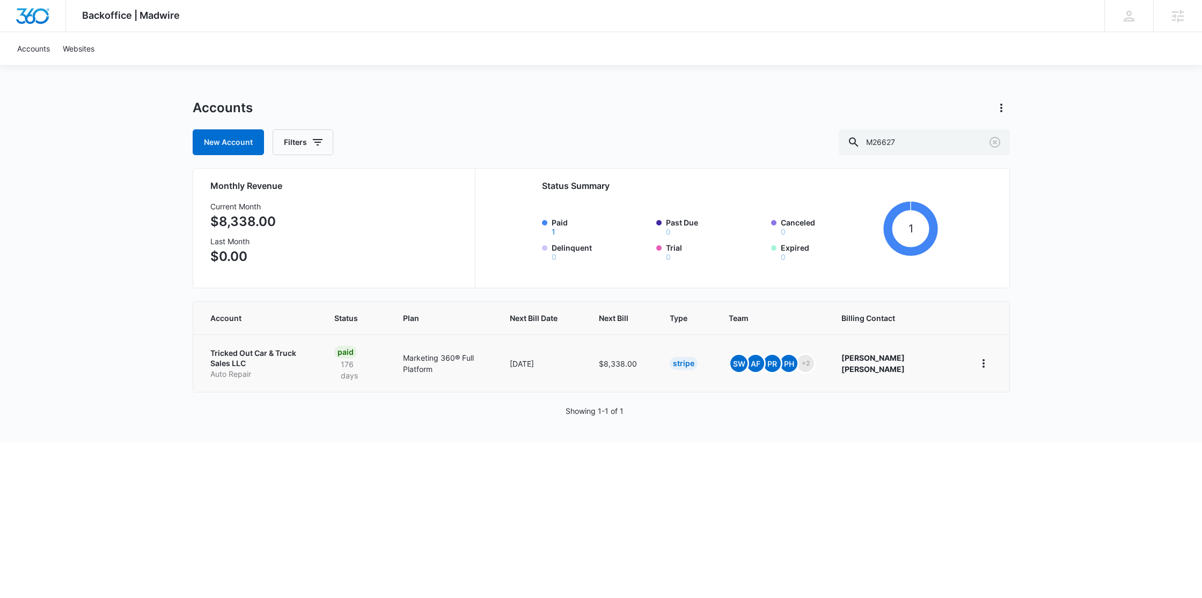
click at [286, 354] on p "Tricked Out Car & Truck Sales LLC" at bounding box center [259, 358] width 98 height 21
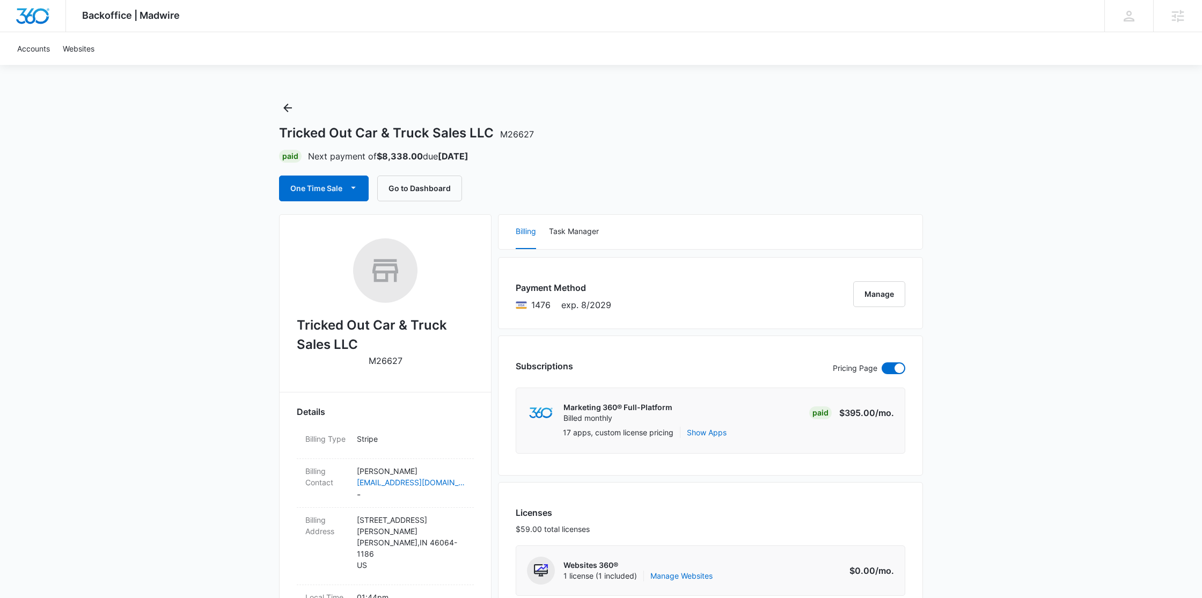
drag, startPoint x: 306, startPoint y: 124, endPoint x: 298, endPoint y: 122, distance: 8.5
click at [306, 124] on div "Tricked Out Car & Truck Sales LLC M26627 Paid Next payment of $8,338.00 due Sep…" at bounding box center [601, 150] width 644 height 102
click at [285, 115] on button "Back" at bounding box center [287, 107] width 17 height 17
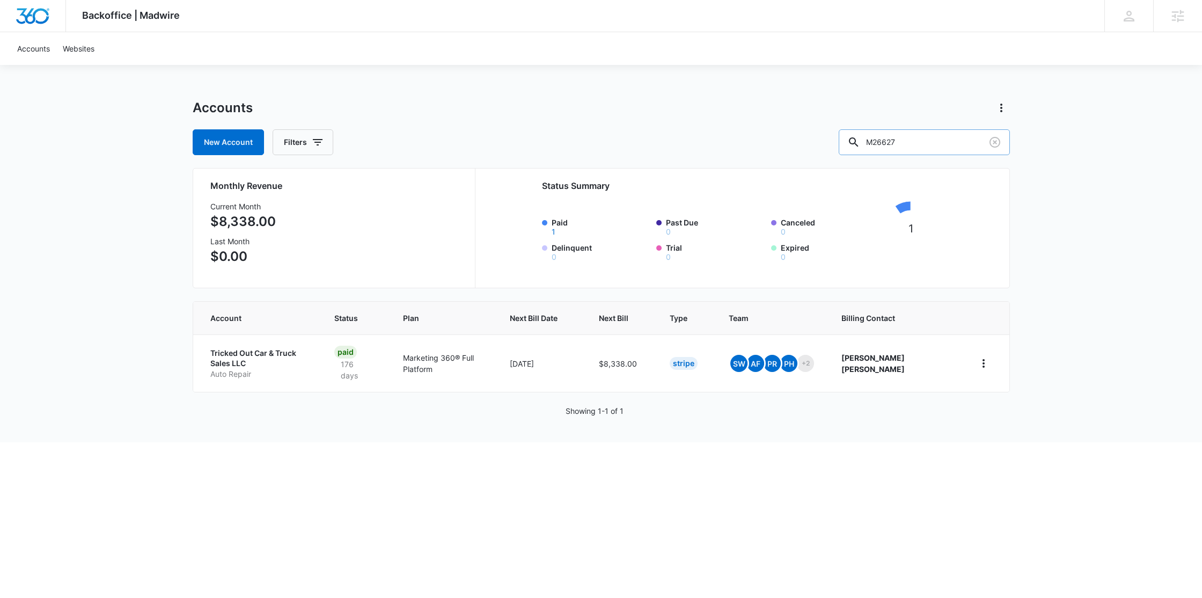
click at [928, 138] on input "M26627" at bounding box center [924, 142] width 171 height 26
paste input "174598"
type input "M174598"
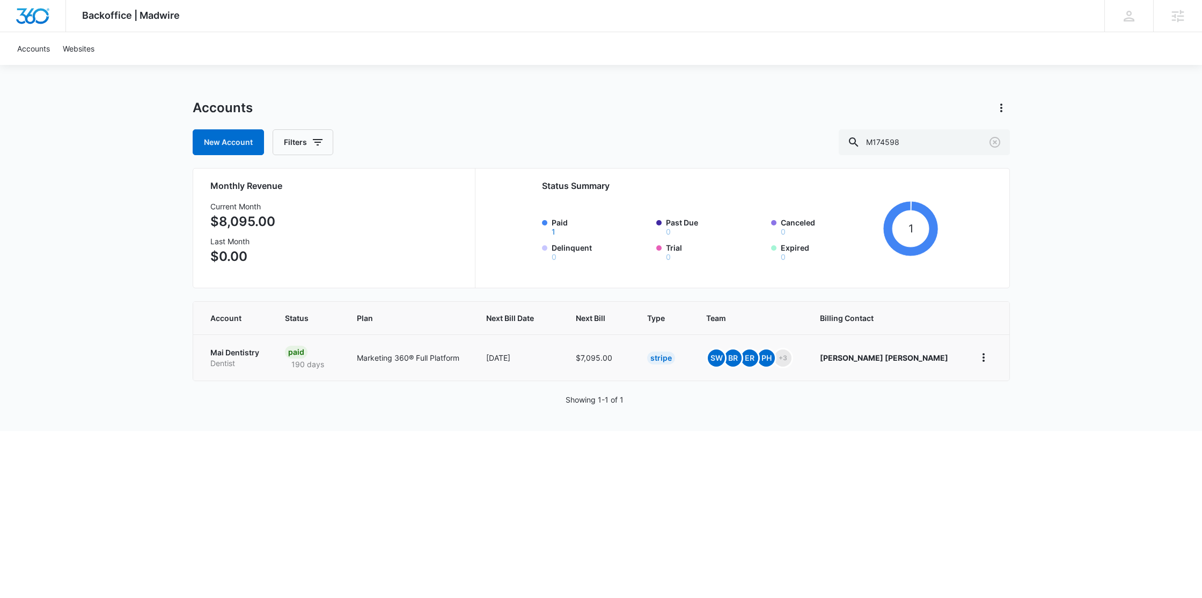
click at [253, 348] on p "Mai Dentistry" at bounding box center [234, 352] width 49 height 11
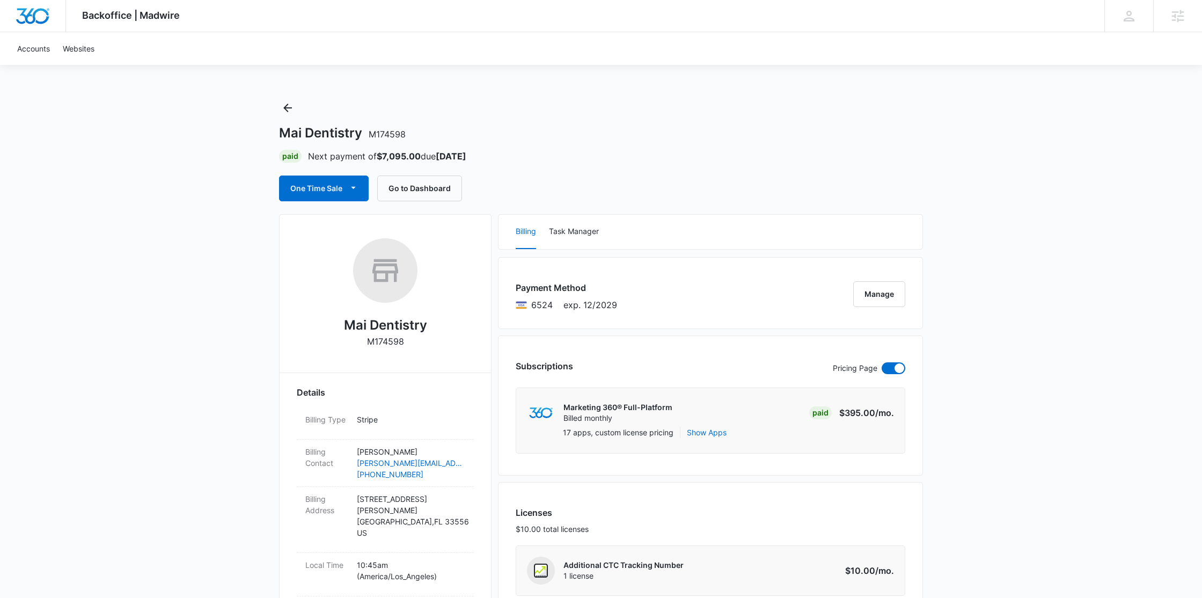
drag, startPoint x: 277, startPoint y: 106, endPoint x: 291, endPoint y: 112, distance: 15.1
click at [291, 112] on icon "Back" at bounding box center [287, 107] width 13 height 13
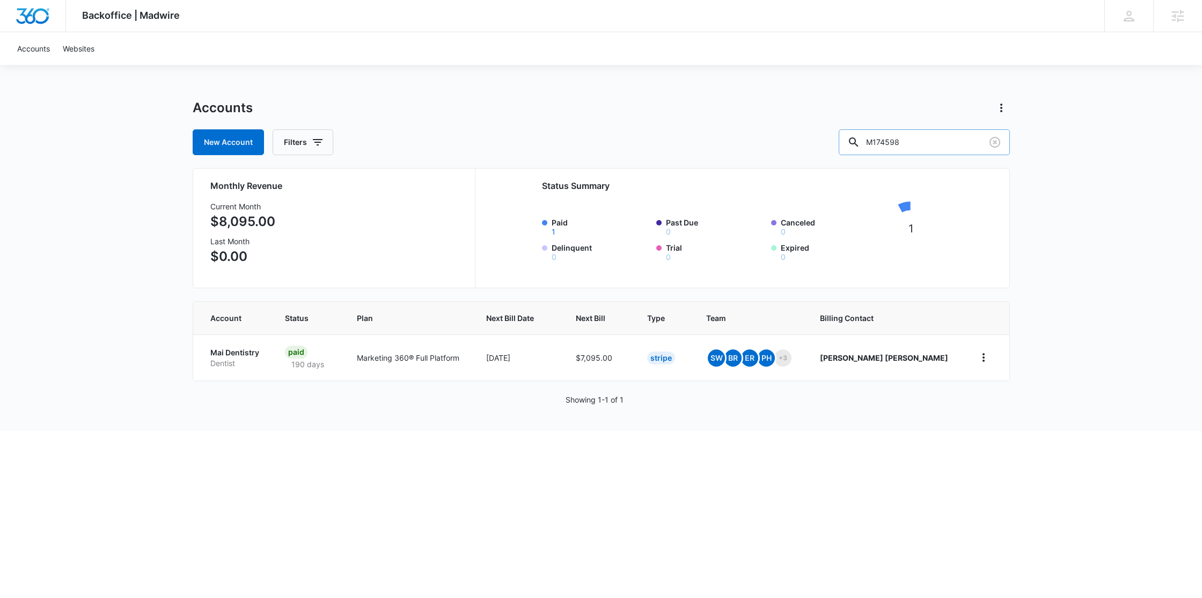
click at [962, 146] on input "M174598" at bounding box center [924, 142] width 171 height 26
paste input "477"
type input "M14778"
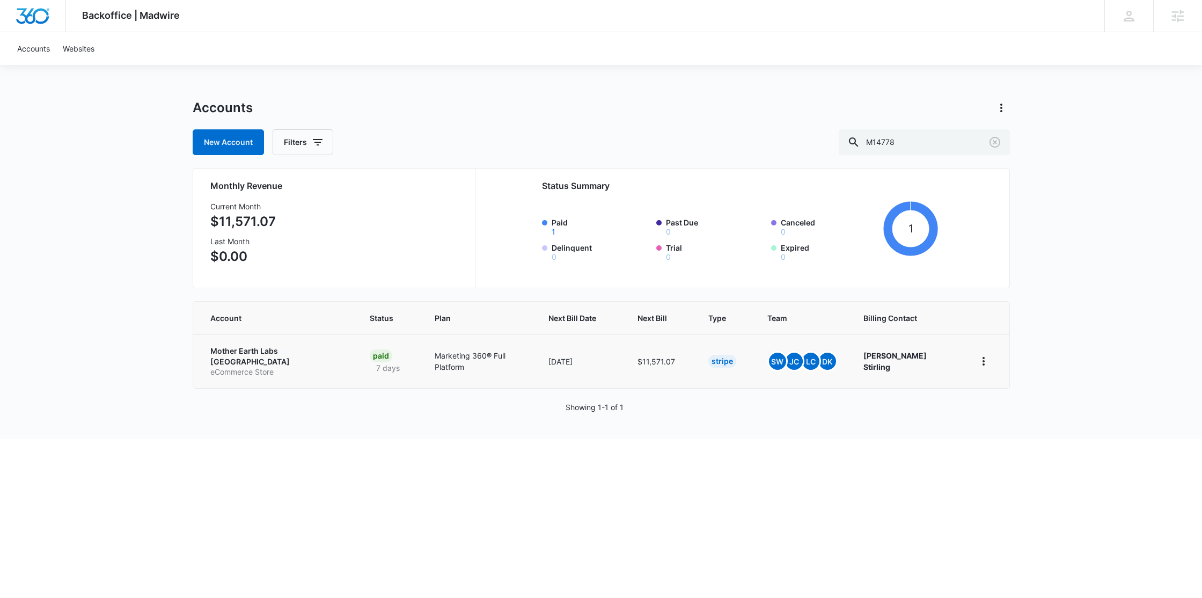
click at [264, 357] on p "Mother Earth Labs USA" at bounding box center [277, 356] width 134 height 21
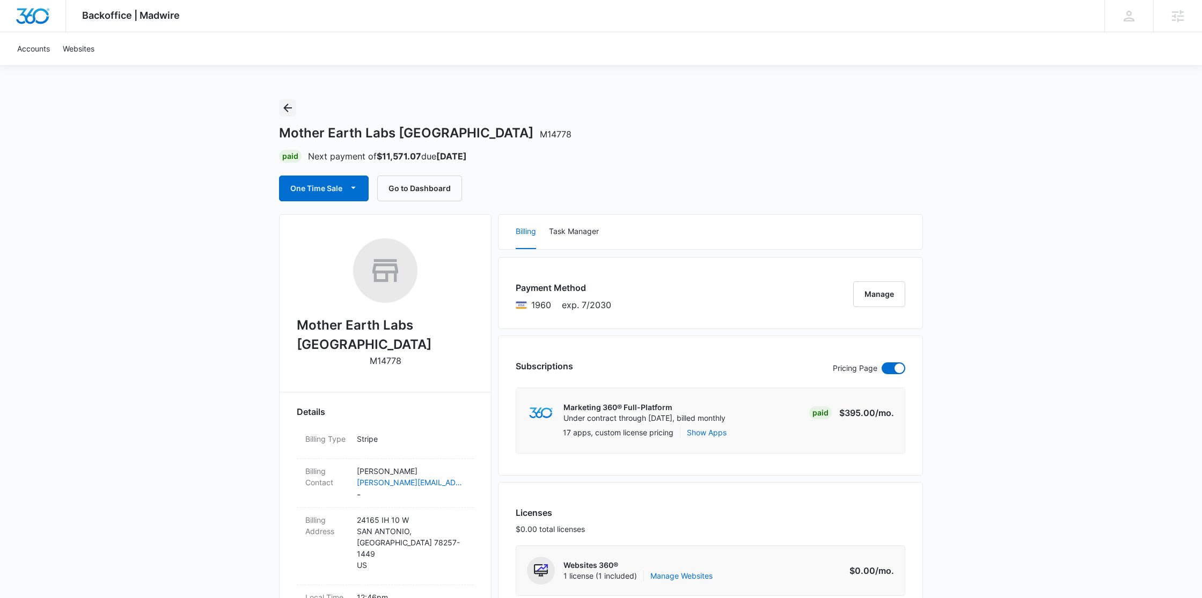
click at [289, 114] on button "Back" at bounding box center [287, 107] width 17 height 17
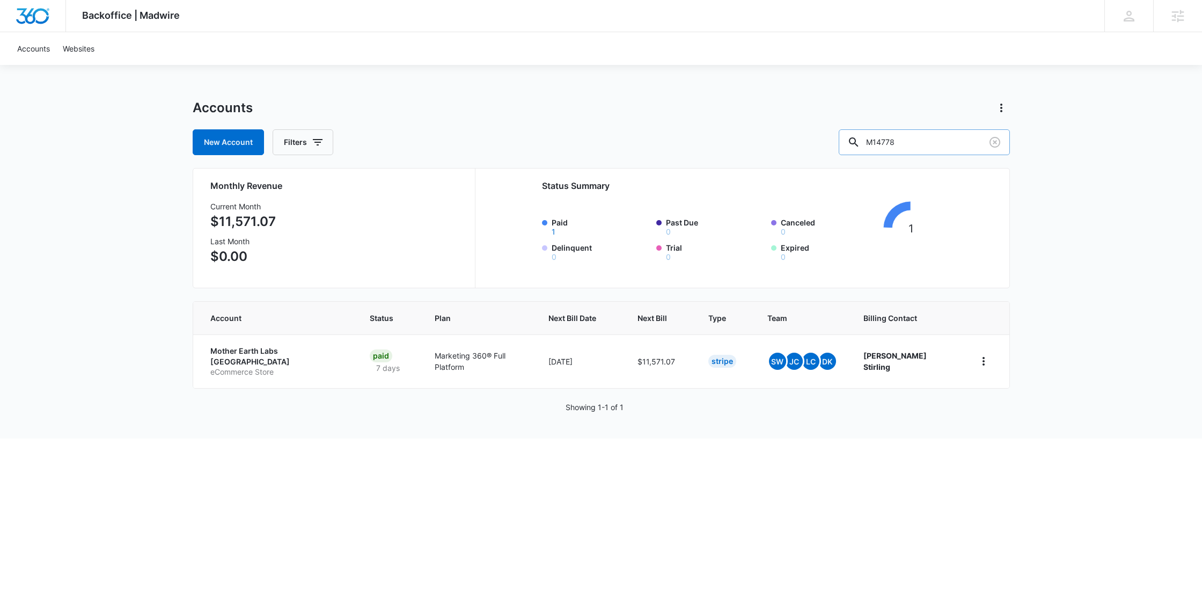
click at [942, 134] on input "M14778" at bounding box center [924, 142] width 171 height 26
paste input "78332"
type input "M178332"
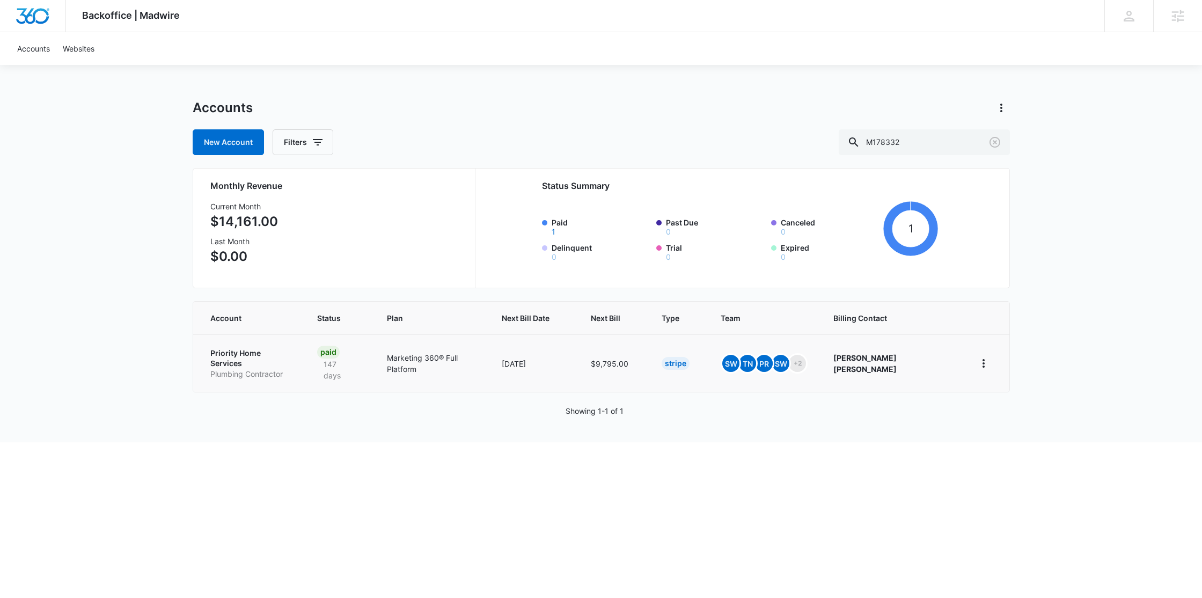
click at [277, 352] on p "Priority Home Services" at bounding box center [251, 358] width 82 height 21
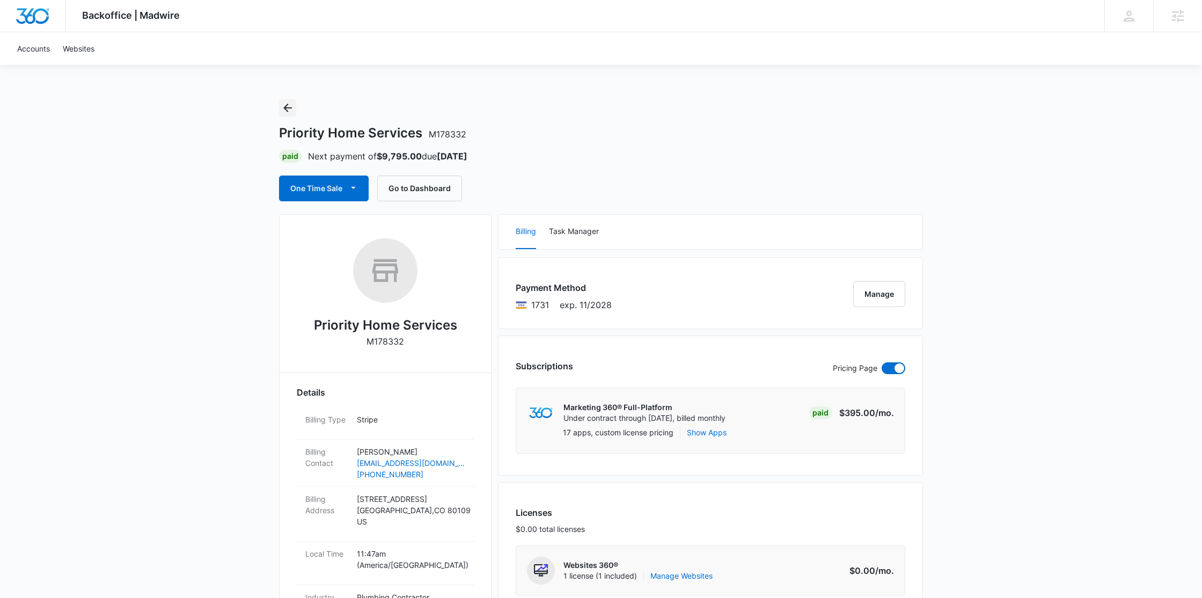
click at [286, 111] on icon "Back" at bounding box center [287, 108] width 9 height 9
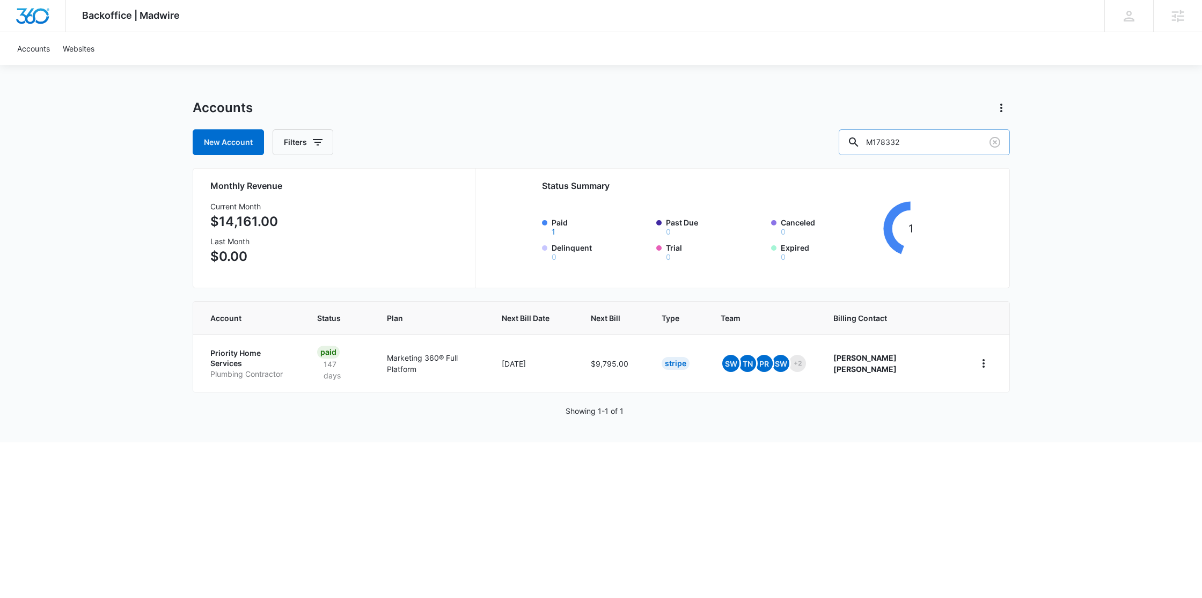
click at [975, 131] on input "M178332" at bounding box center [924, 142] width 171 height 26
paste input "5708"
type input "M15708"
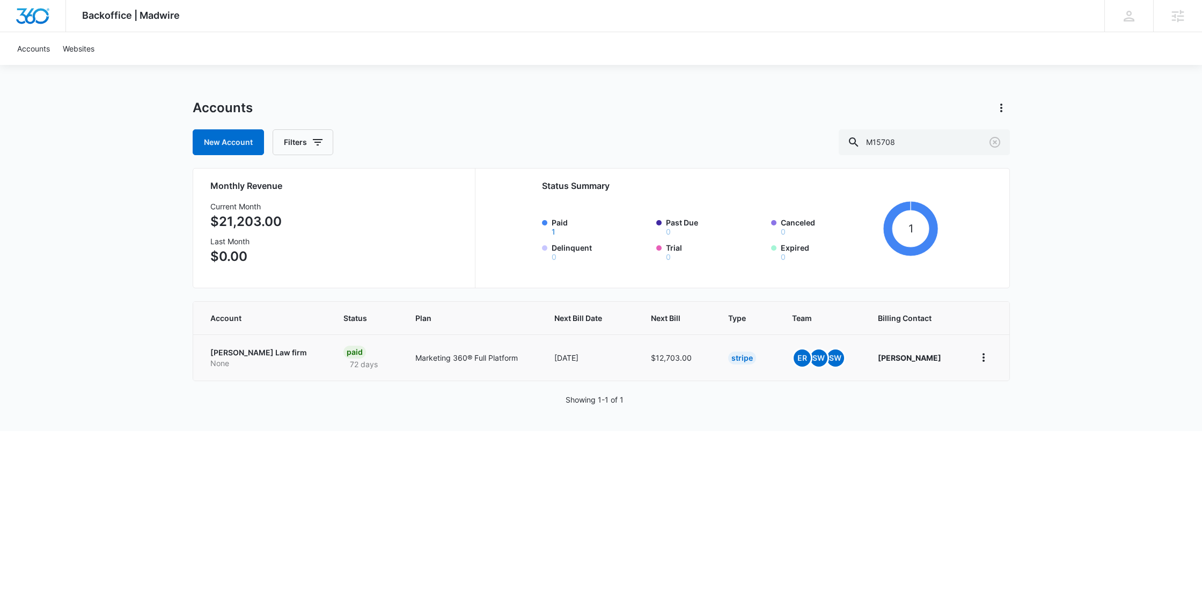
click at [251, 348] on p "Donahue Law firm" at bounding box center [263, 352] width 107 height 11
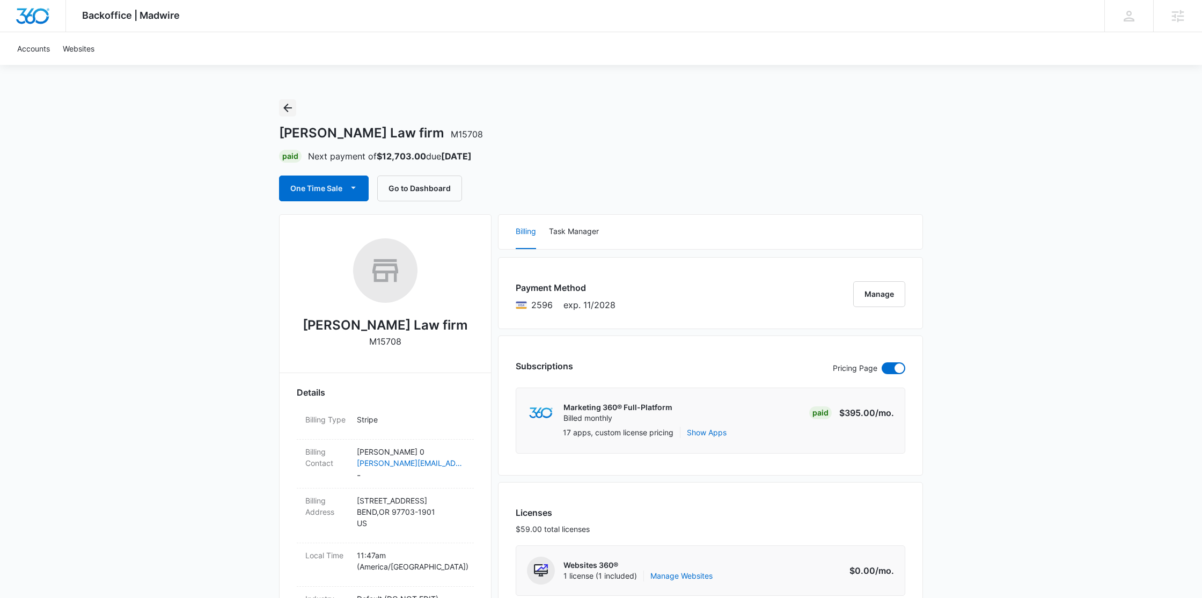
click at [290, 109] on icon "Back" at bounding box center [287, 107] width 13 height 13
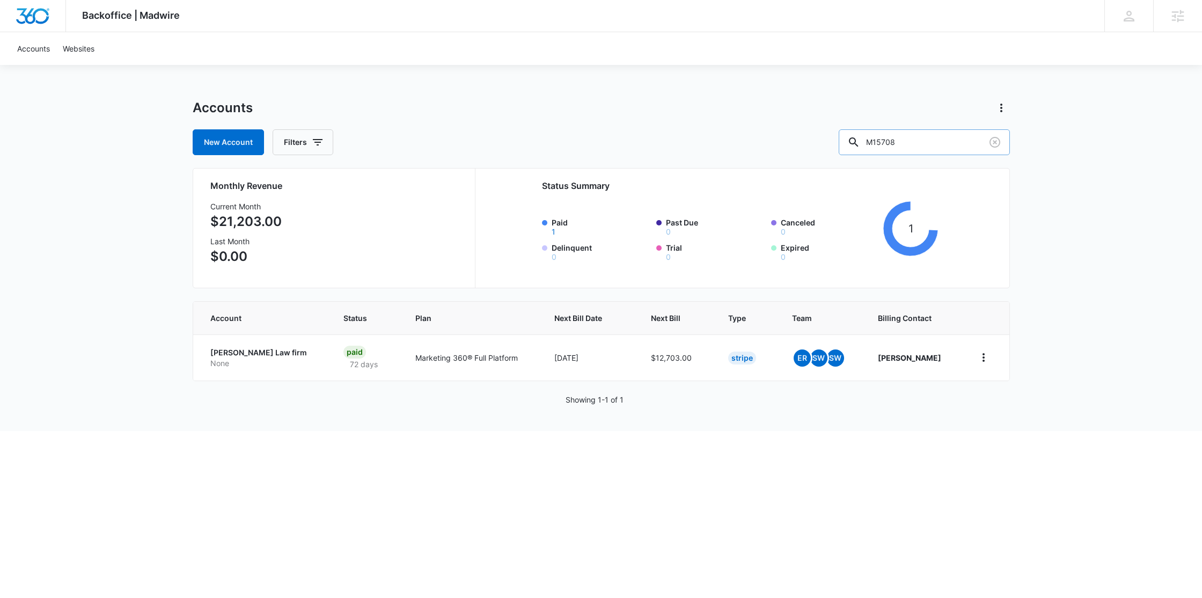
click at [977, 144] on input "M15708" at bounding box center [924, 142] width 171 height 26
paste input "38682"
type input "M38682"
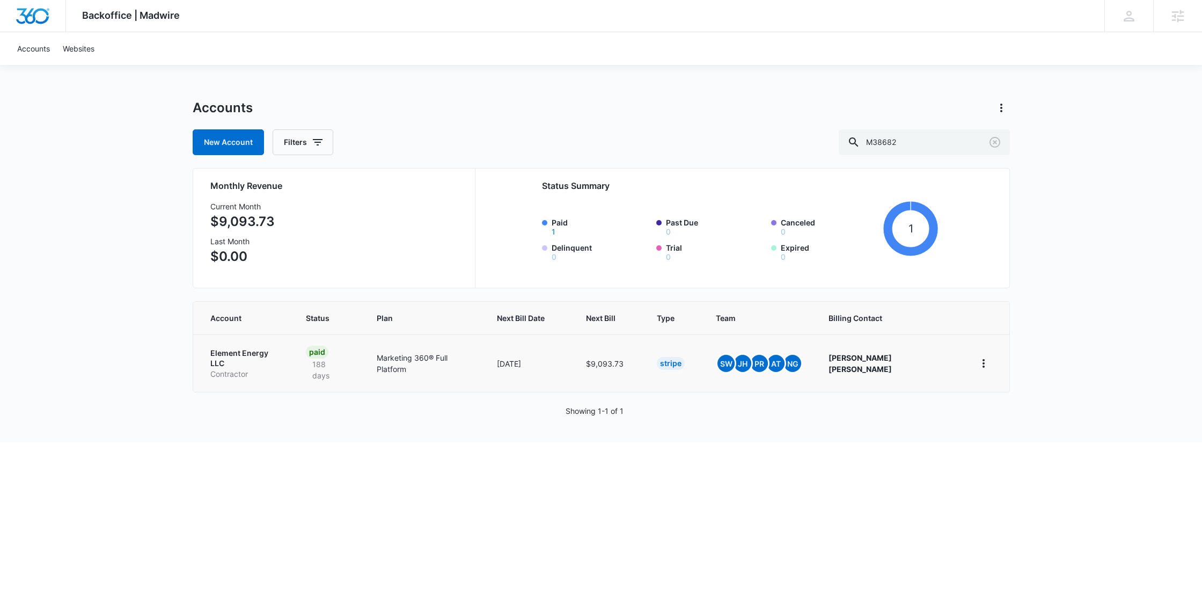
click at [241, 355] on p "Element Energy LLC" at bounding box center [245, 358] width 70 height 21
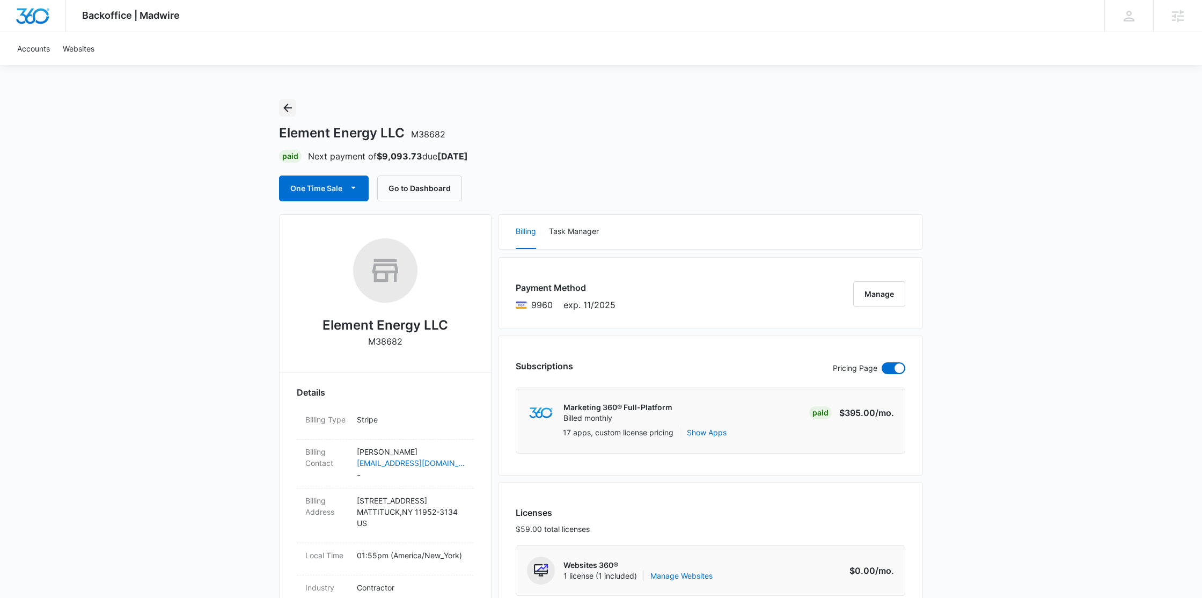
click at [294, 109] on button "Back" at bounding box center [287, 107] width 17 height 17
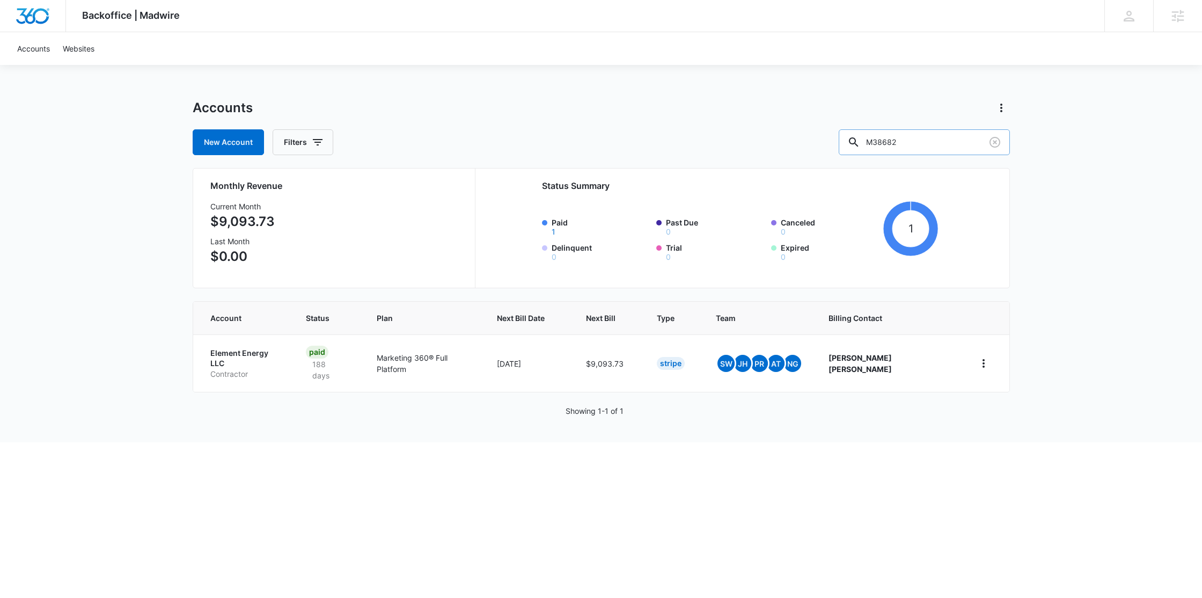
click at [962, 148] on input "M38682" at bounding box center [924, 142] width 171 height 26
paste input "15"
type input "M31582"
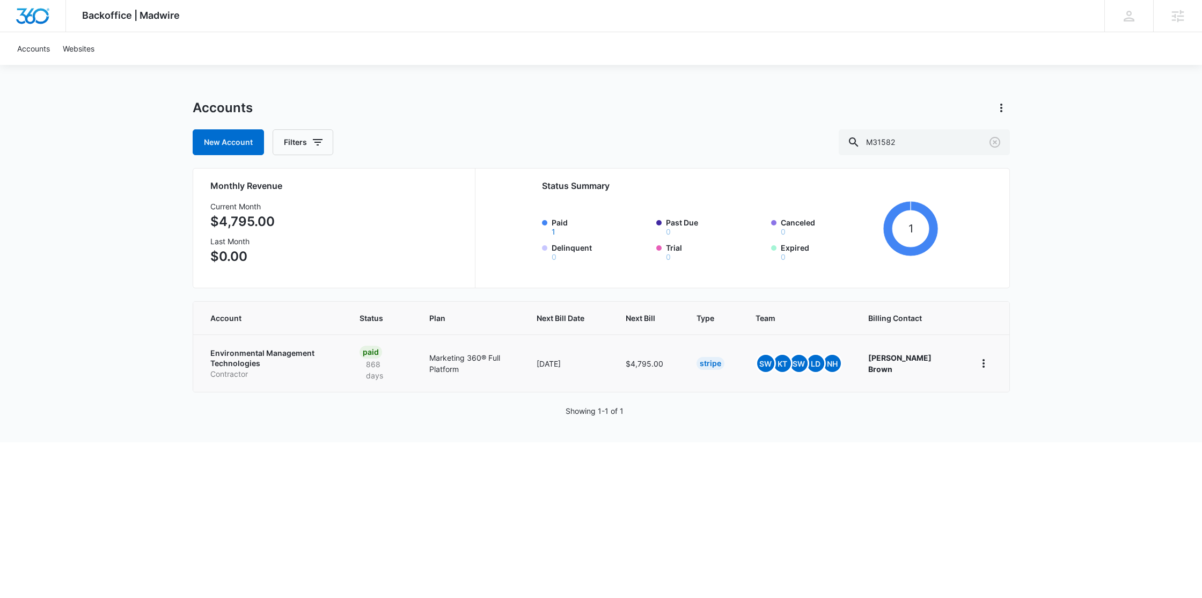
click at [283, 358] on p "Environmental Management Technologies" at bounding box center [271, 358] width 123 height 21
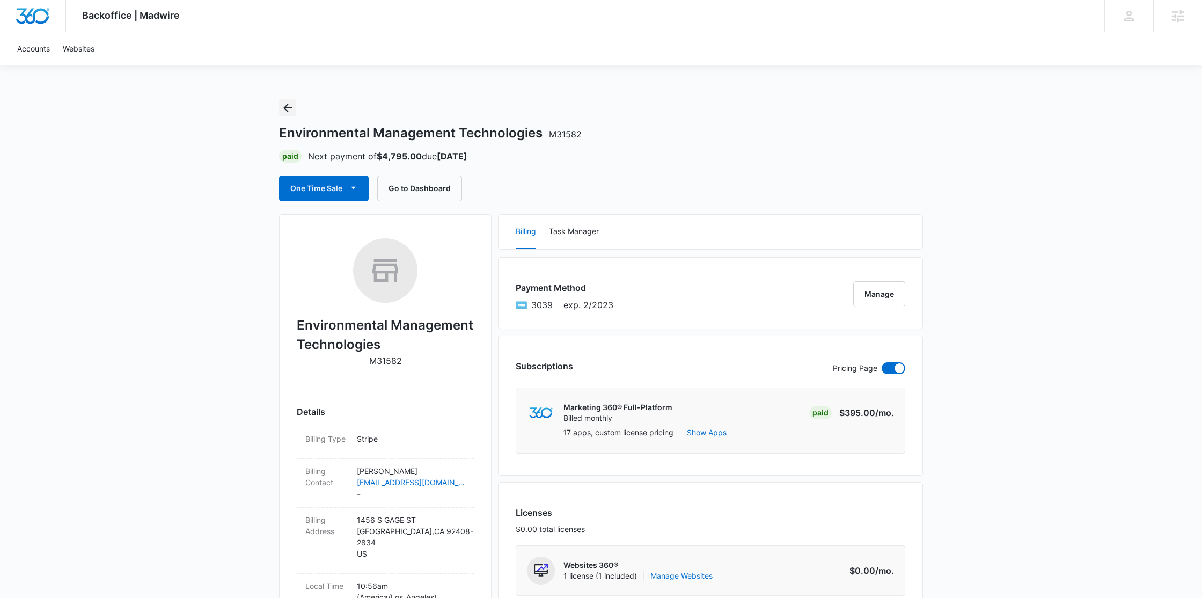
click at [291, 107] on icon "Back" at bounding box center [287, 107] width 13 height 13
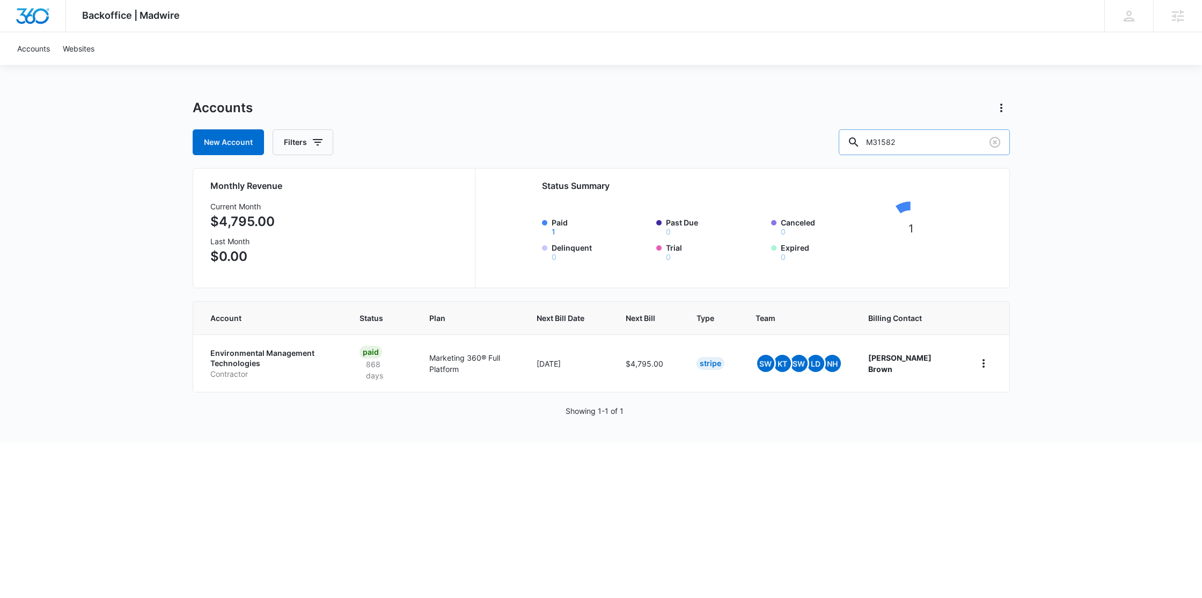
click at [946, 144] on input "M31582" at bounding box center [924, 142] width 171 height 26
paste input "27690"
type input "M27690"
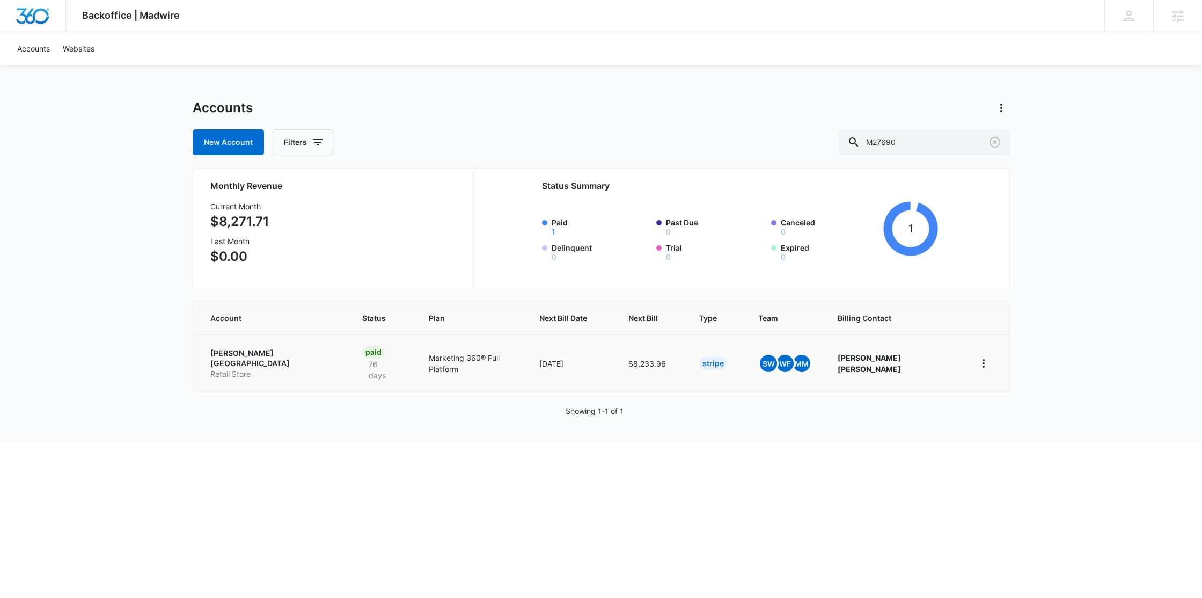
click at [248, 351] on p "Rob Cary Pet Resort" at bounding box center [273, 358] width 126 height 21
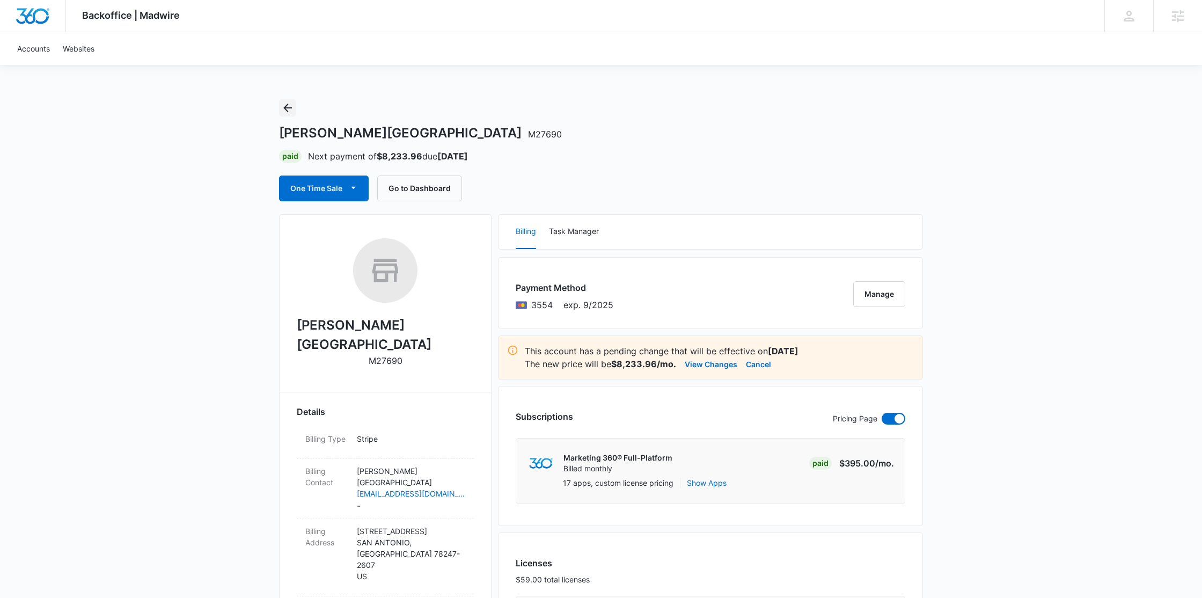
click at [289, 107] on icon "Back" at bounding box center [287, 107] width 13 height 13
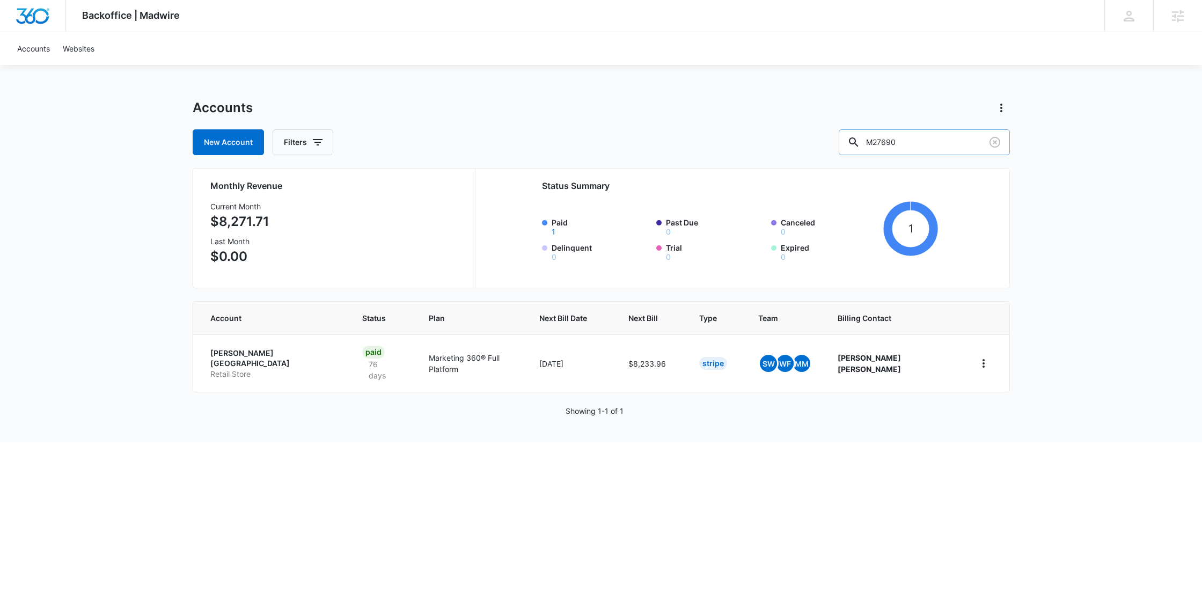
click at [935, 139] on input "M27690" at bounding box center [924, 142] width 171 height 26
paste input "11"
type input "M2711"
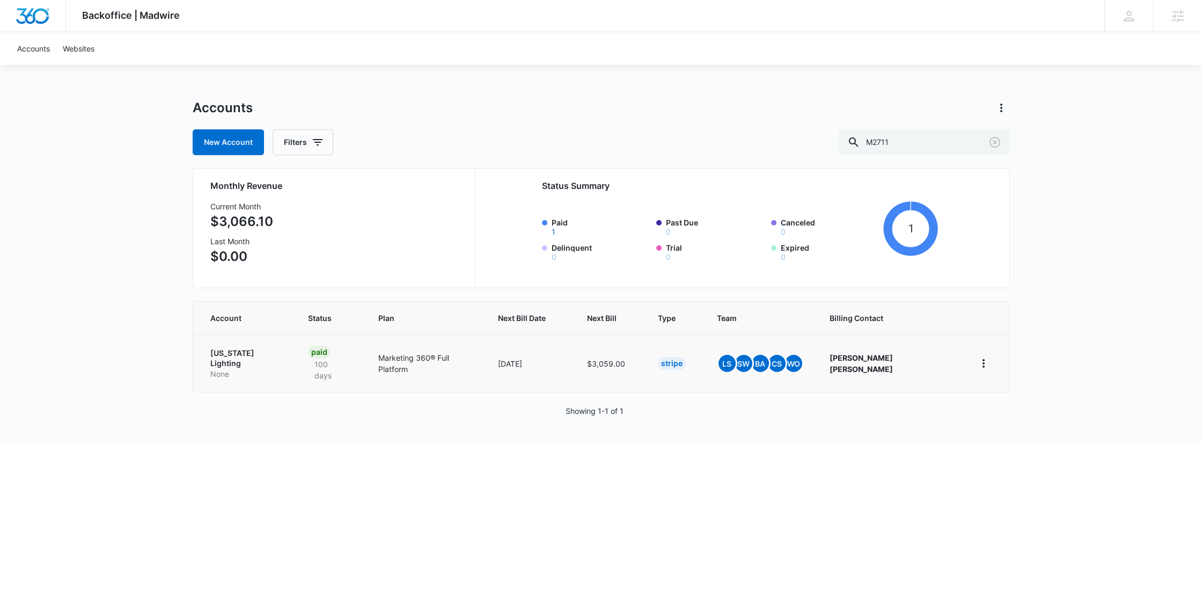
click at [255, 356] on p "Colorado Lighting" at bounding box center [246, 358] width 72 height 21
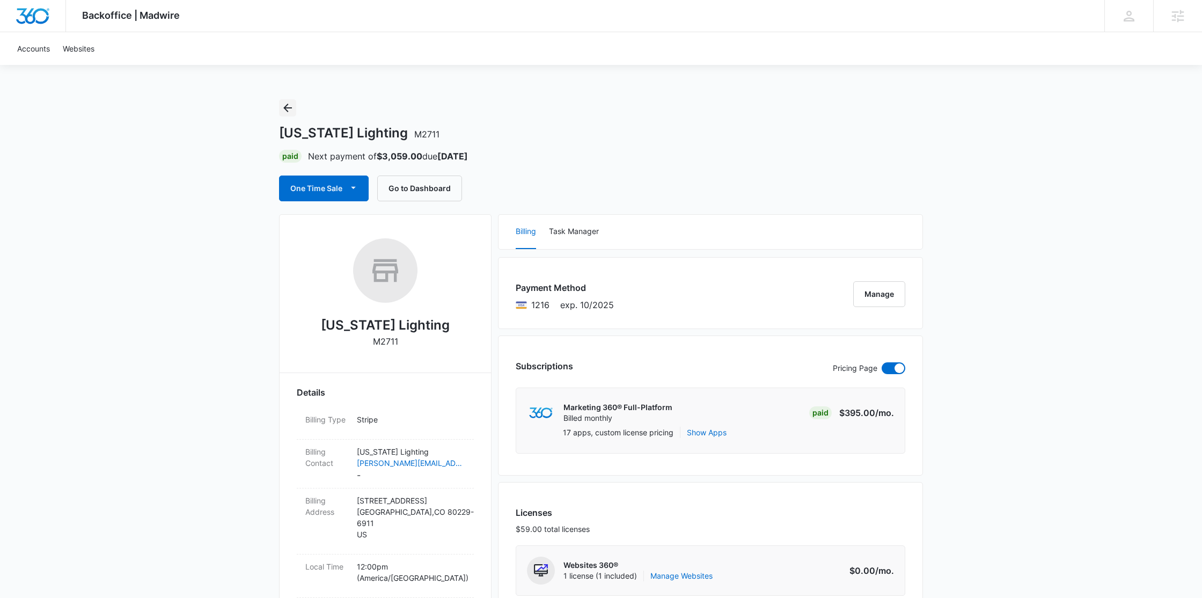
click at [282, 109] on icon "Back" at bounding box center [287, 107] width 13 height 13
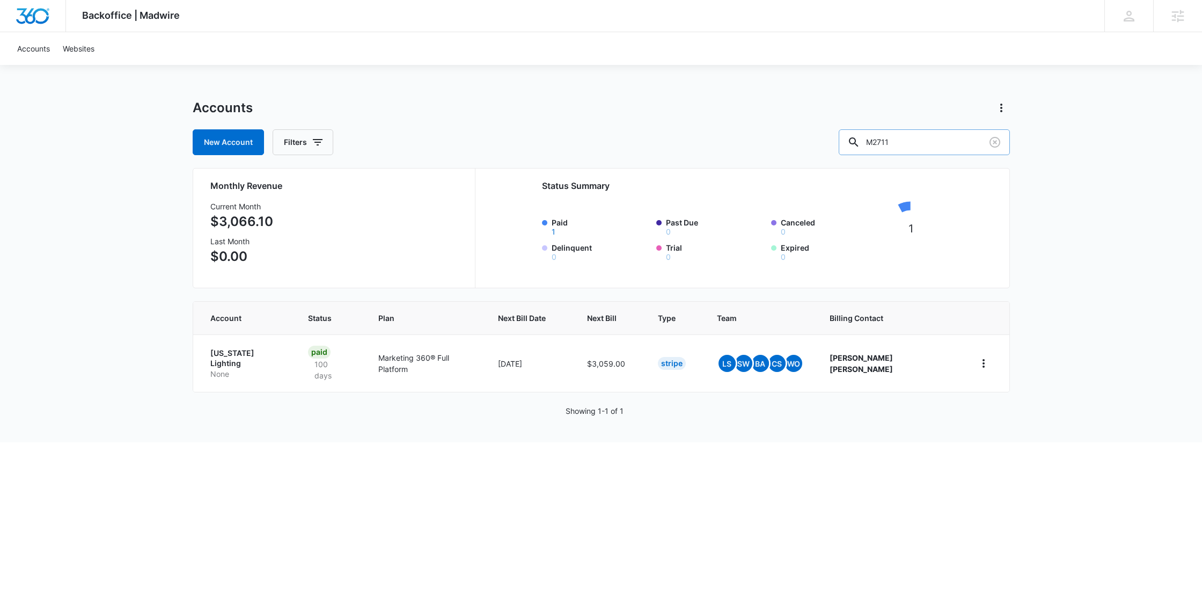
click at [915, 136] on input "M2711" at bounding box center [924, 142] width 171 height 26
paste input "35900"
type input "M35900"
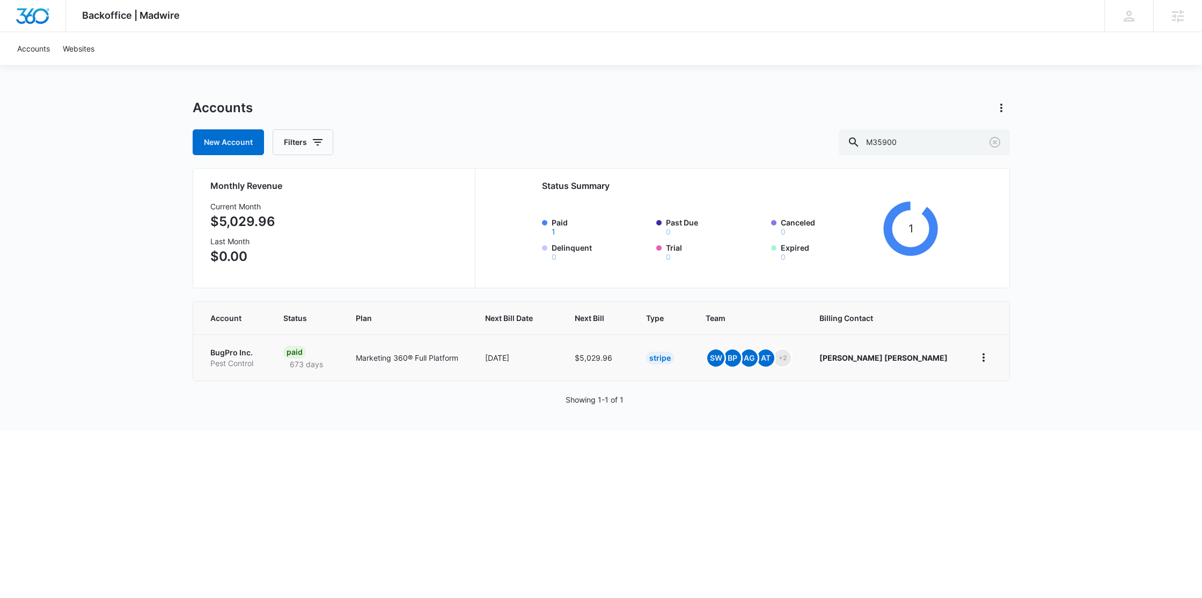
click at [428, 338] on td "Marketing 360® Full Platform" at bounding box center [407, 357] width 129 height 46
click at [221, 346] on td "BugPro Inc. Pest Control" at bounding box center [231, 357] width 77 height 46
click at [221, 353] on p "BugPro Inc." at bounding box center [233, 352] width 47 height 11
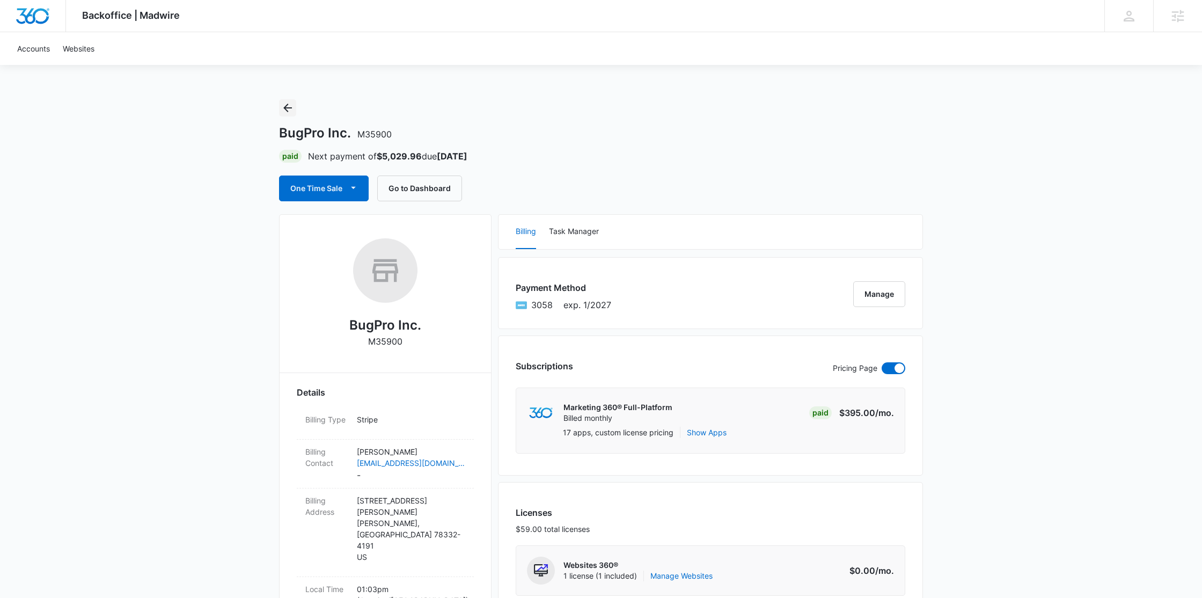
click at [290, 113] on icon "Back" at bounding box center [287, 107] width 13 height 13
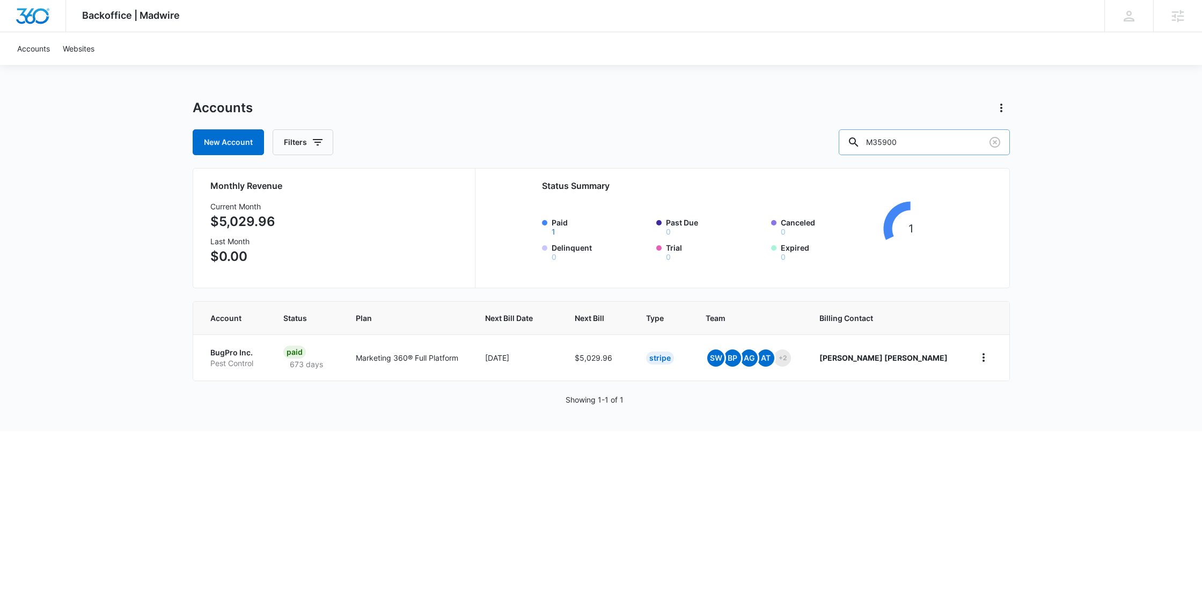
click at [925, 143] on input "M35900" at bounding box center [924, 142] width 171 height 26
paste input "11924"
type input "M311924"
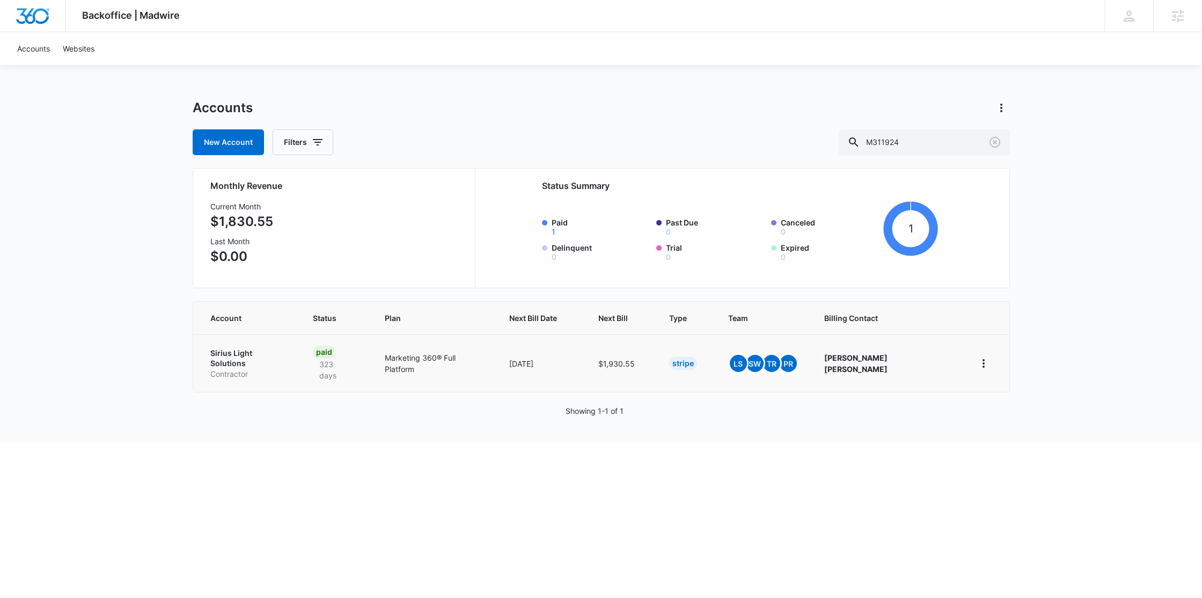
click at [457, 367] on td "Marketing 360® Full Platform" at bounding box center [434, 362] width 124 height 57
click at [277, 355] on p "Sirius Light Solutions" at bounding box center [248, 358] width 77 height 21
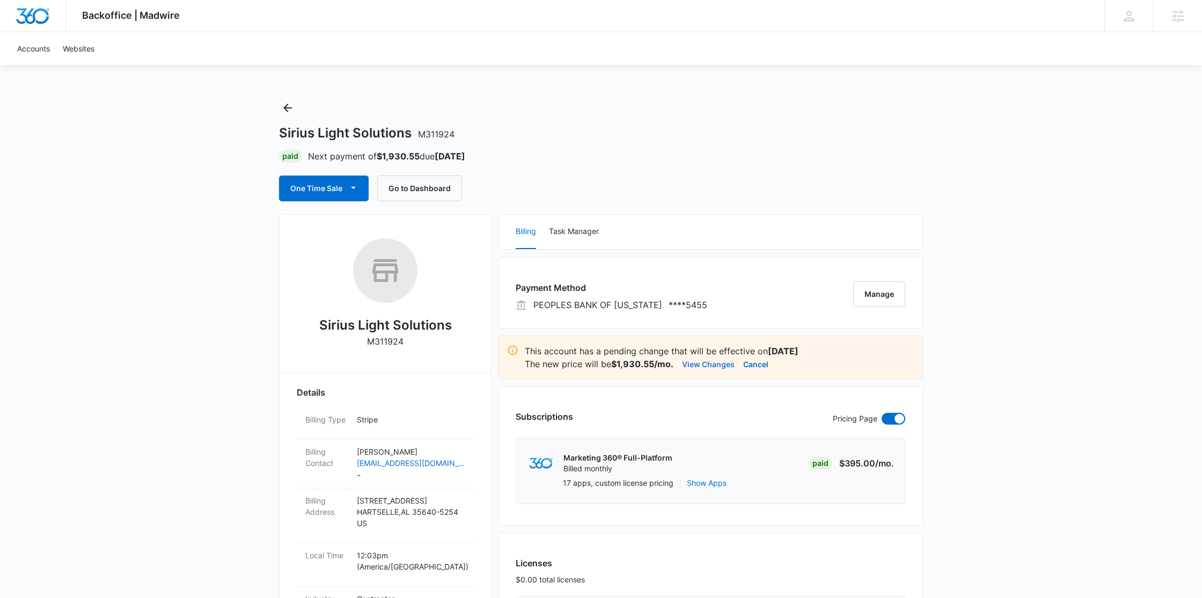
click at [716, 361] on button "View Changes" at bounding box center [708, 363] width 53 height 13
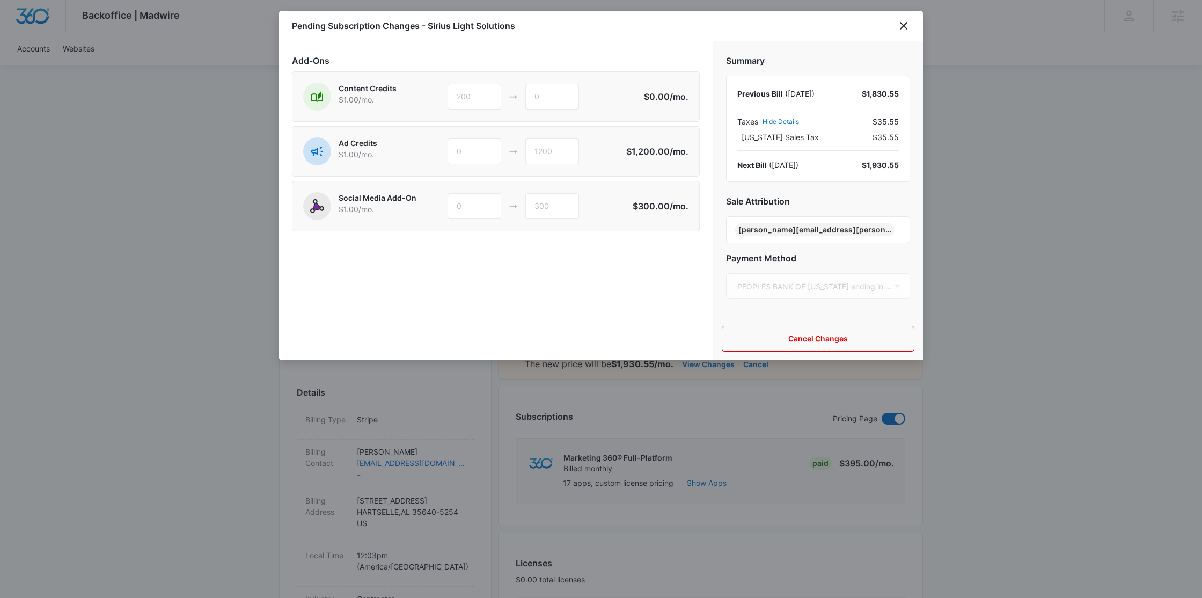
click at [1016, 354] on div at bounding box center [601, 299] width 1202 height 598
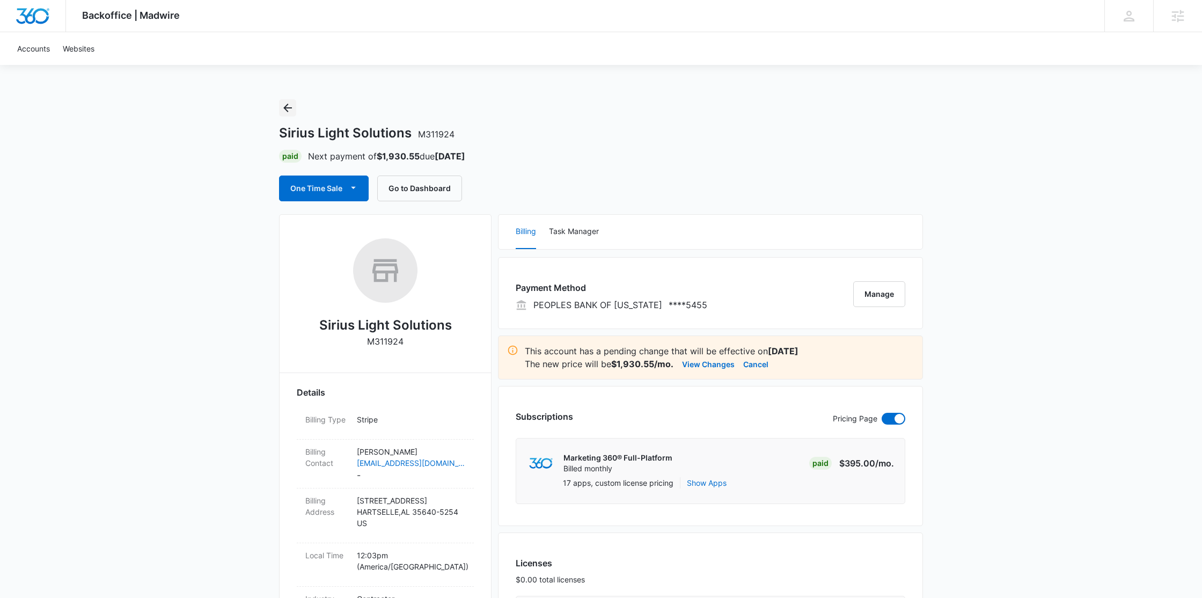
click at [286, 102] on icon "Back" at bounding box center [287, 107] width 13 height 13
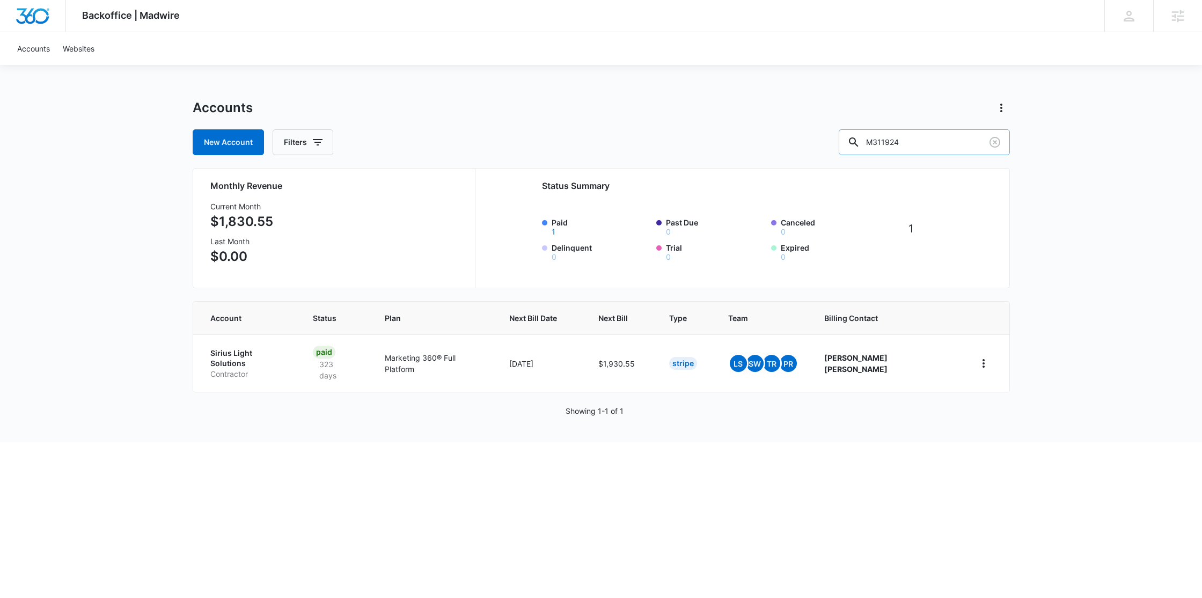
click at [860, 143] on icon at bounding box center [853, 142] width 13 height 13
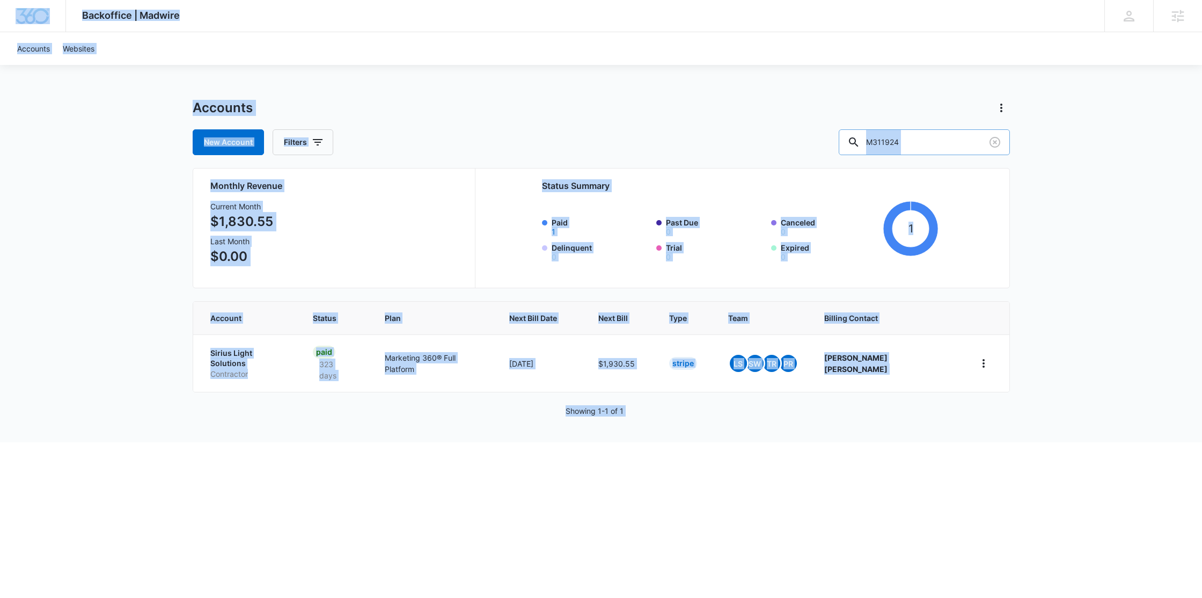
click at [944, 135] on input "M311924" at bounding box center [924, 142] width 171 height 26
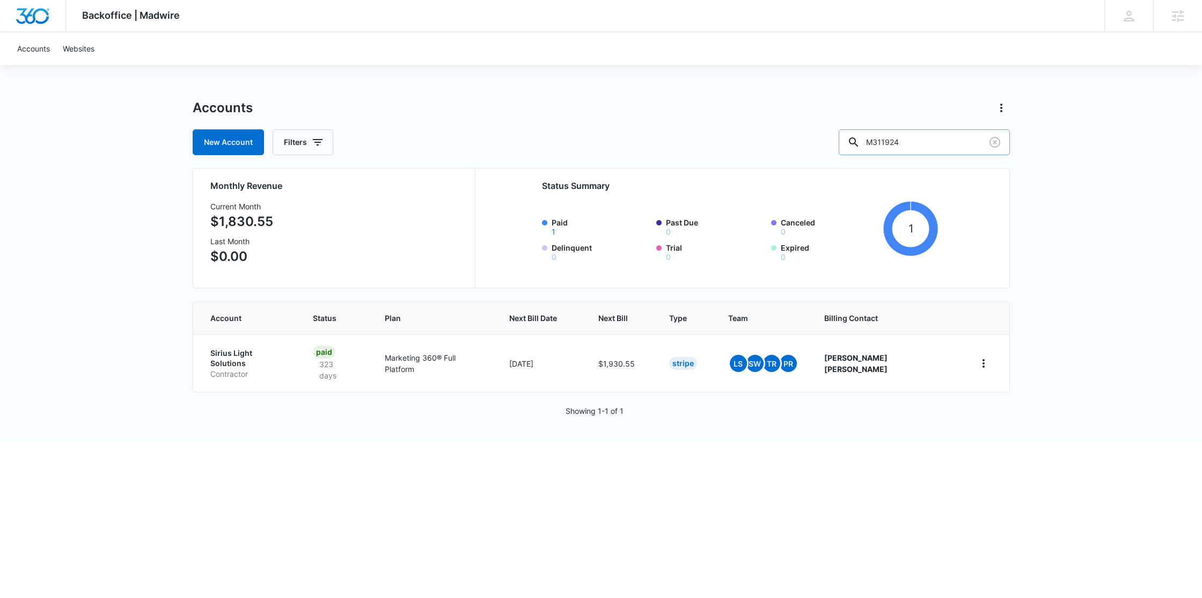
paste input "M329722"
paste input "text"
type input "M329722"
click at [421, 349] on td "Marketing 360® Full Platform" at bounding box center [429, 362] width 117 height 57
click at [263, 354] on p "Lofty Oaks Association" at bounding box center [249, 358] width 78 height 21
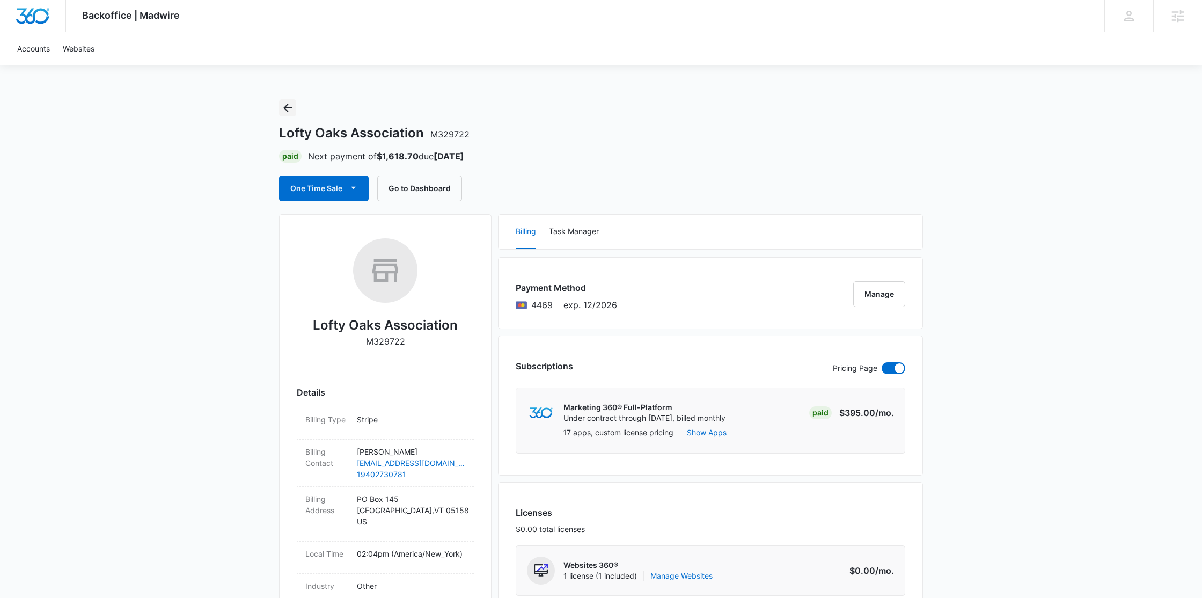
click at [287, 115] on button "Back" at bounding box center [287, 107] width 17 height 17
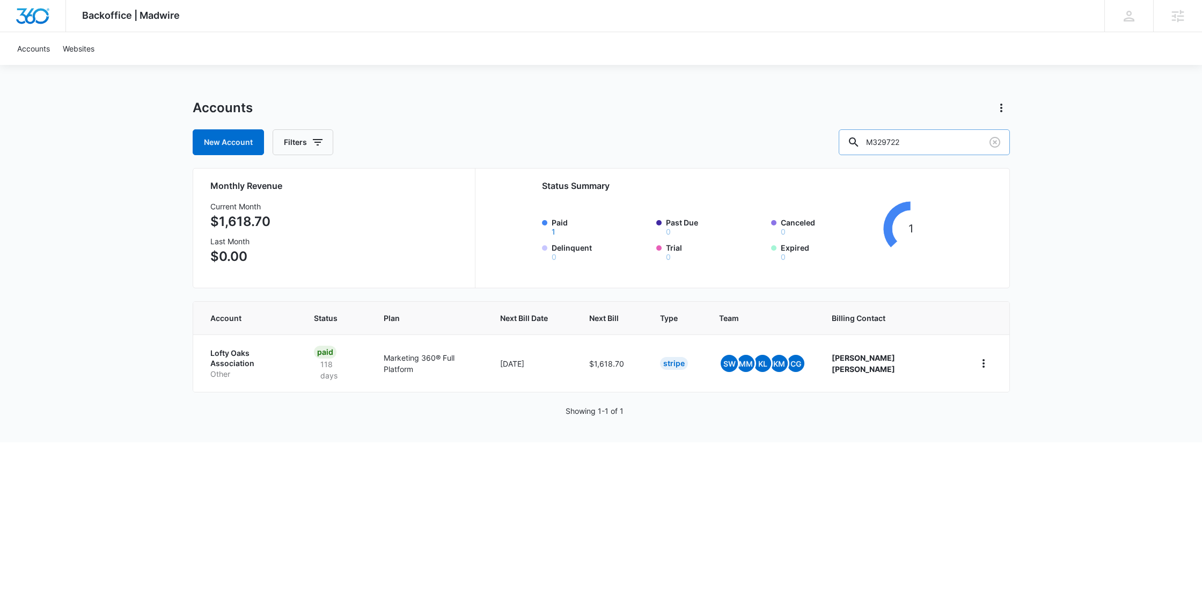
click at [929, 140] on input "M329722" at bounding box center [924, 142] width 171 height 26
paste input "50620"
type input "M50620"
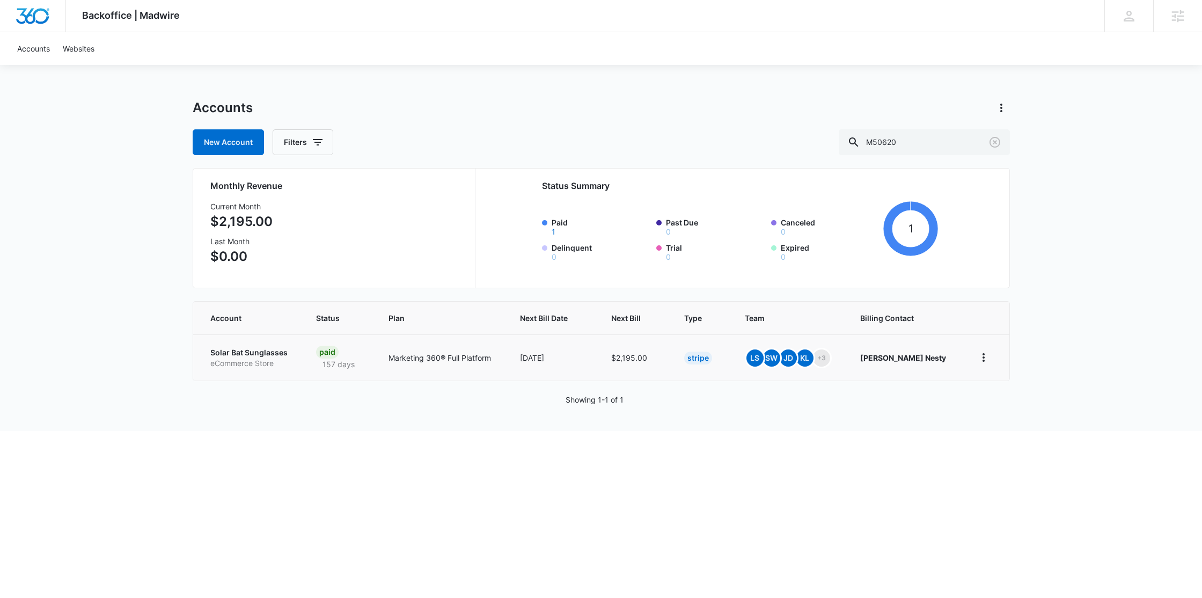
click at [263, 358] on p "eCommerce Store" at bounding box center [250, 363] width 80 height 11
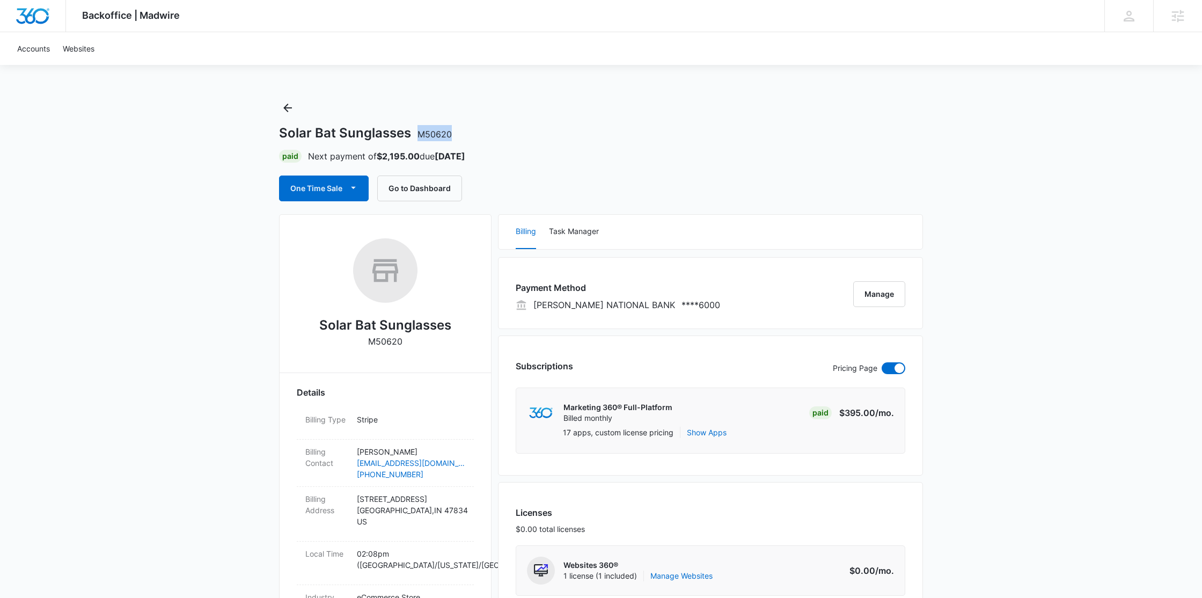
drag, startPoint x: 418, startPoint y: 133, endPoint x: 449, endPoint y: 132, distance: 31.1
click at [449, 132] on span "M50620" at bounding box center [434, 134] width 34 height 11
copy span "M50620"
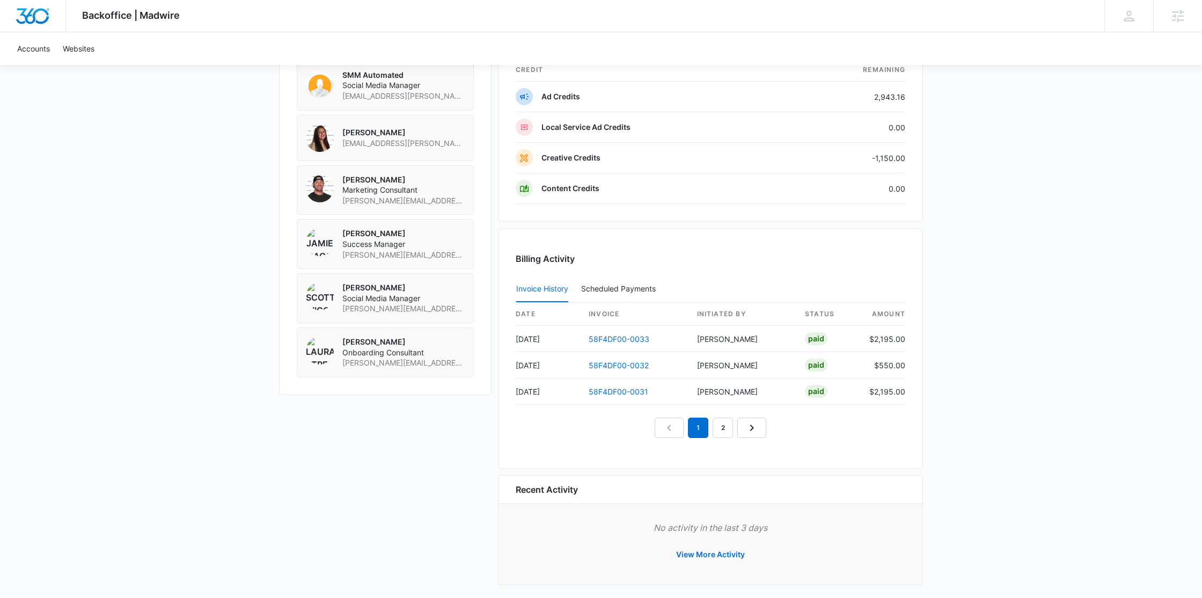
scroll to position [860, 0]
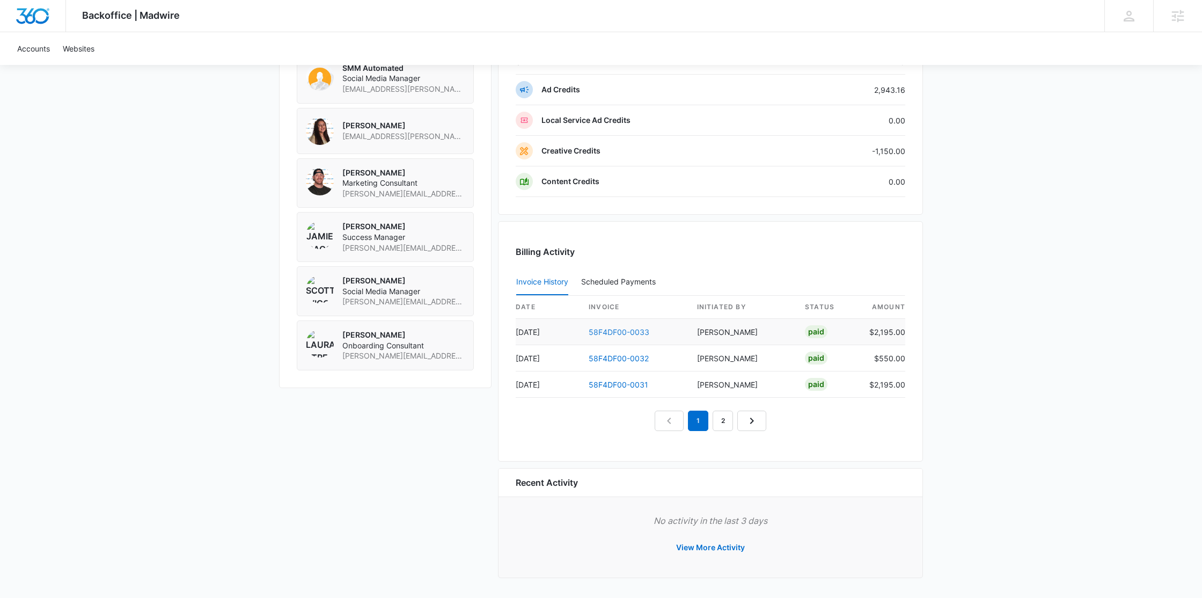
click at [637, 330] on link "58F4DF00-0033" at bounding box center [619, 331] width 61 height 9
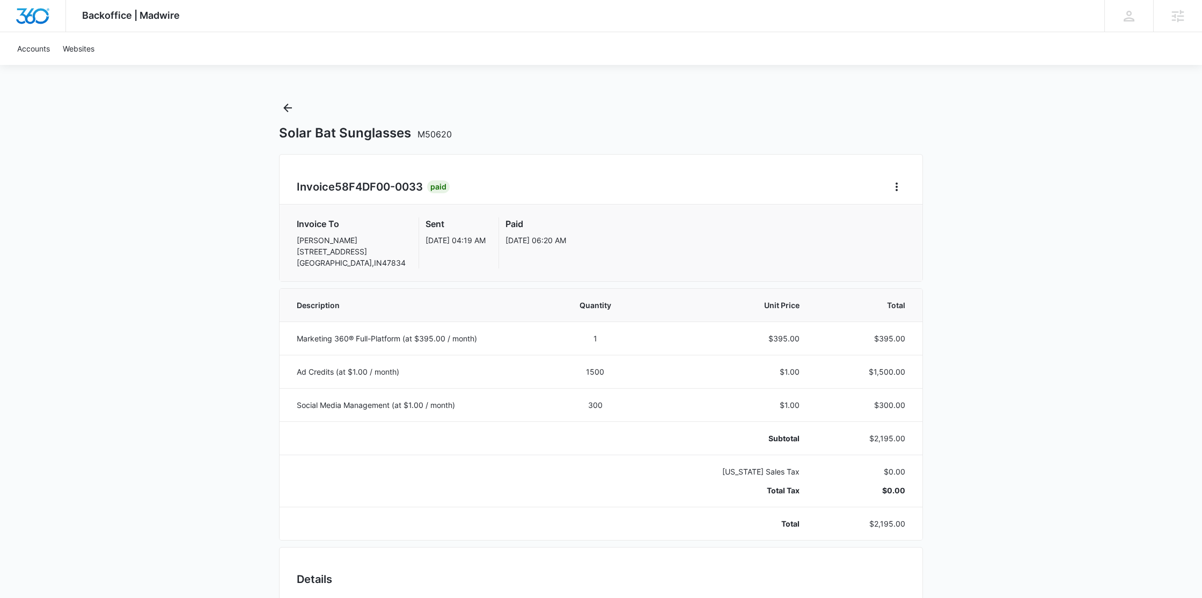
click at [275, 104] on div "Backoffice | Madwire Apps Settings SW Scottlyn Wiggins scottlyn.wiggins@madwire…" at bounding box center [601, 533] width 1202 height 1067
click at [292, 109] on icon "Back" at bounding box center [287, 107] width 13 height 13
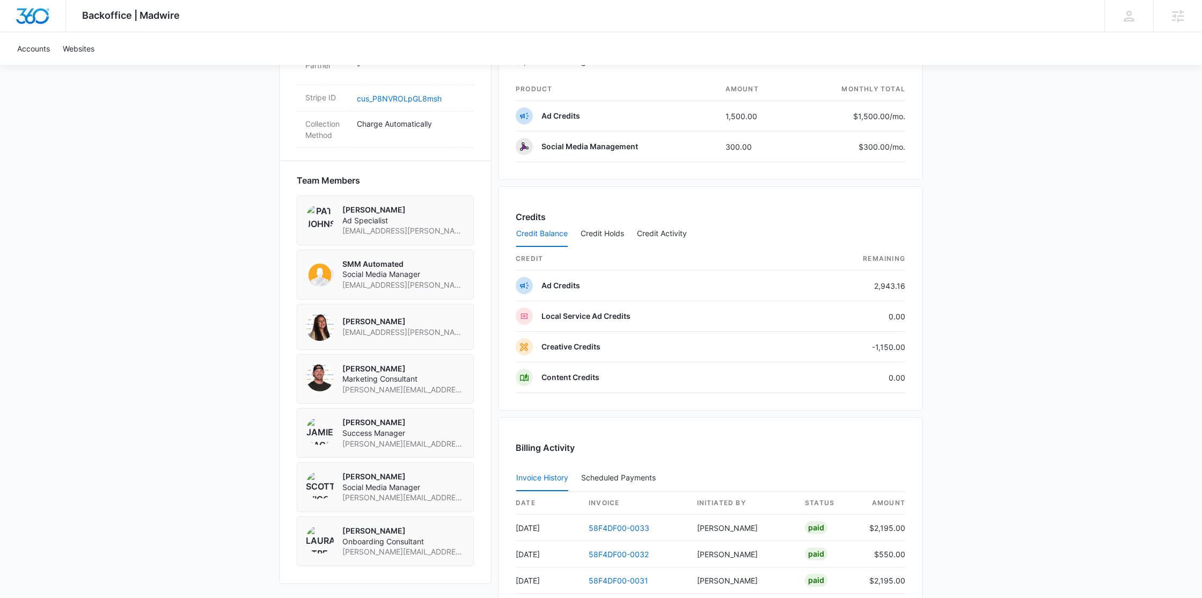
scroll to position [836, 0]
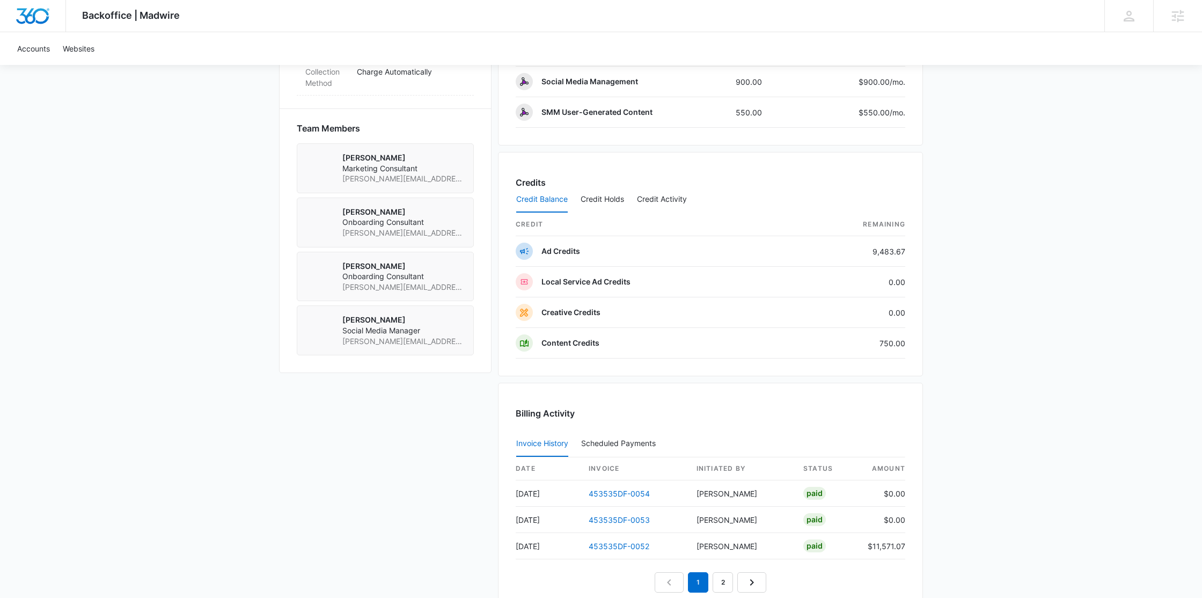
scroll to position [778, 0]
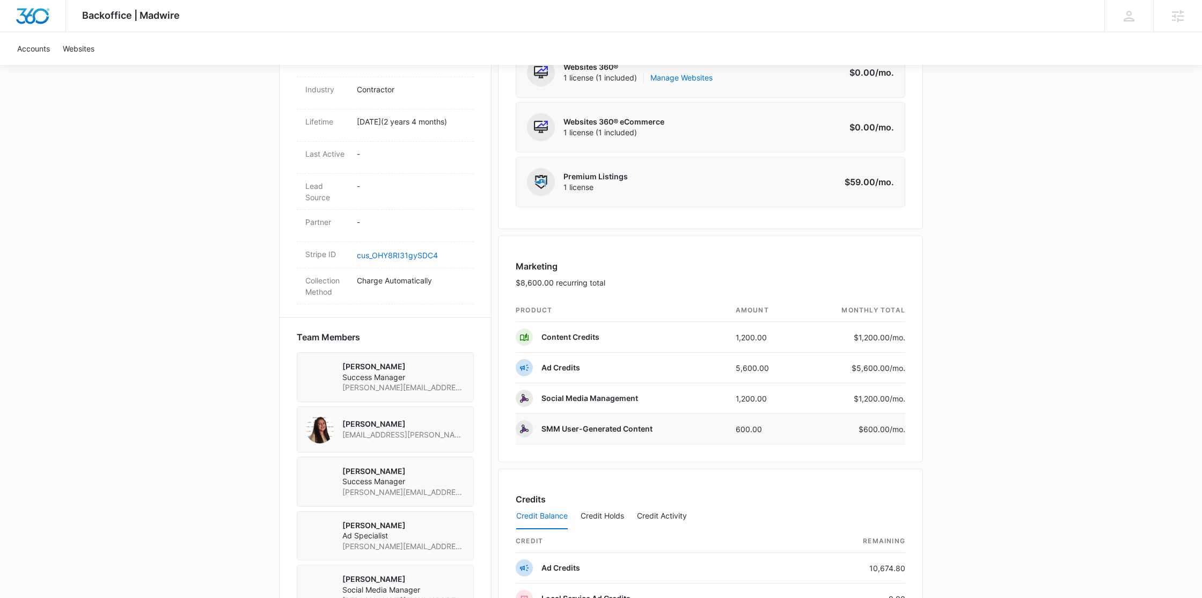
scroll to position [533, 0]
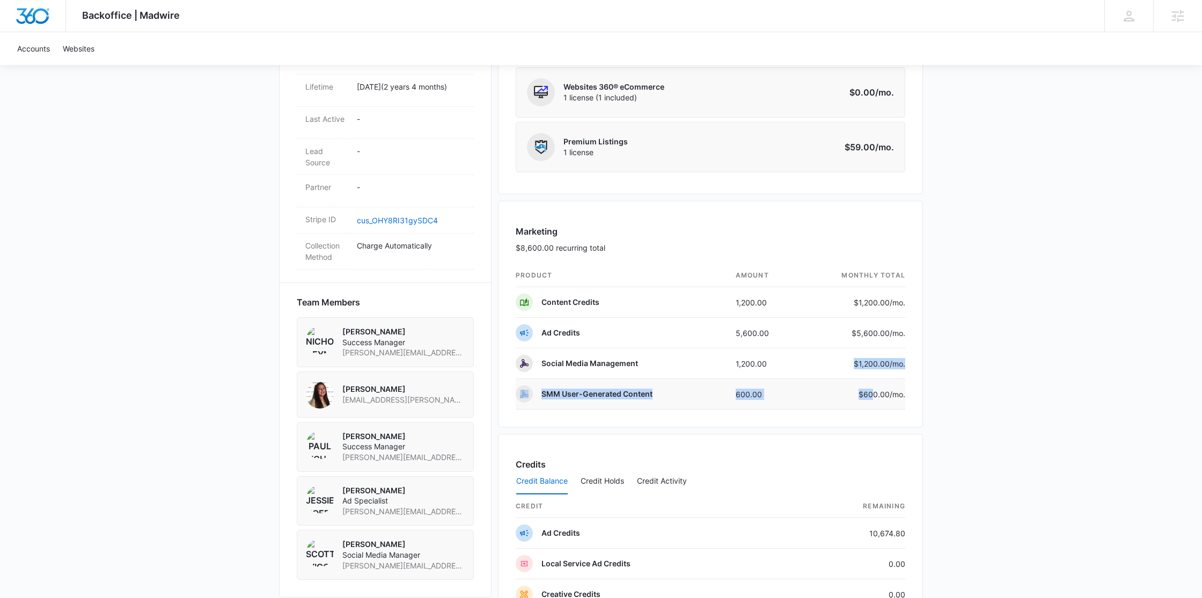
drag, startPoint x: 847, startPoint y: 364, endPoint x: 872, endPoint y: 394, distance: 39.2
click at [872, 394] on tbody "Content Credits 1,200.00 $1,200.00 /mo. Ad Credits 5,600.00 $5,600.00 /mo. Soci…" at bounding box center [711, 348] width 390 height 122
click at [966, 401] on div "Backoffice | Madwire Apps Settings SW Scottlyn Wiggins scottlyn.wiggins@madwire…" at bounding box center [601, 272] width 1202 height 1611
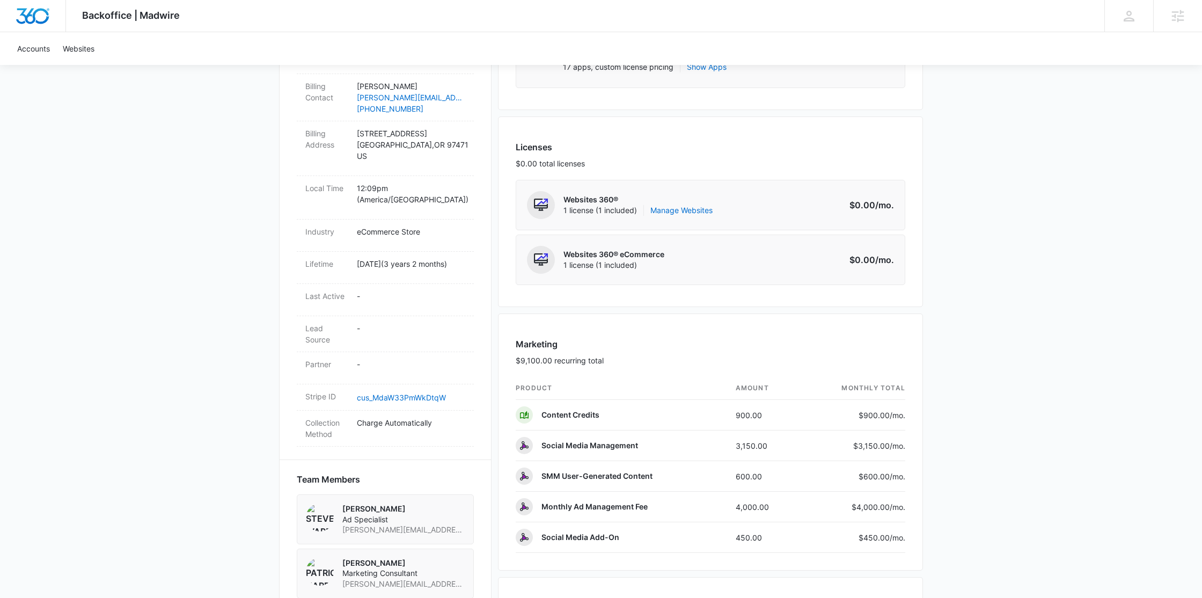
scroll to position [509, 0]
